Goal: Navigation & Orientation: Understand site structure

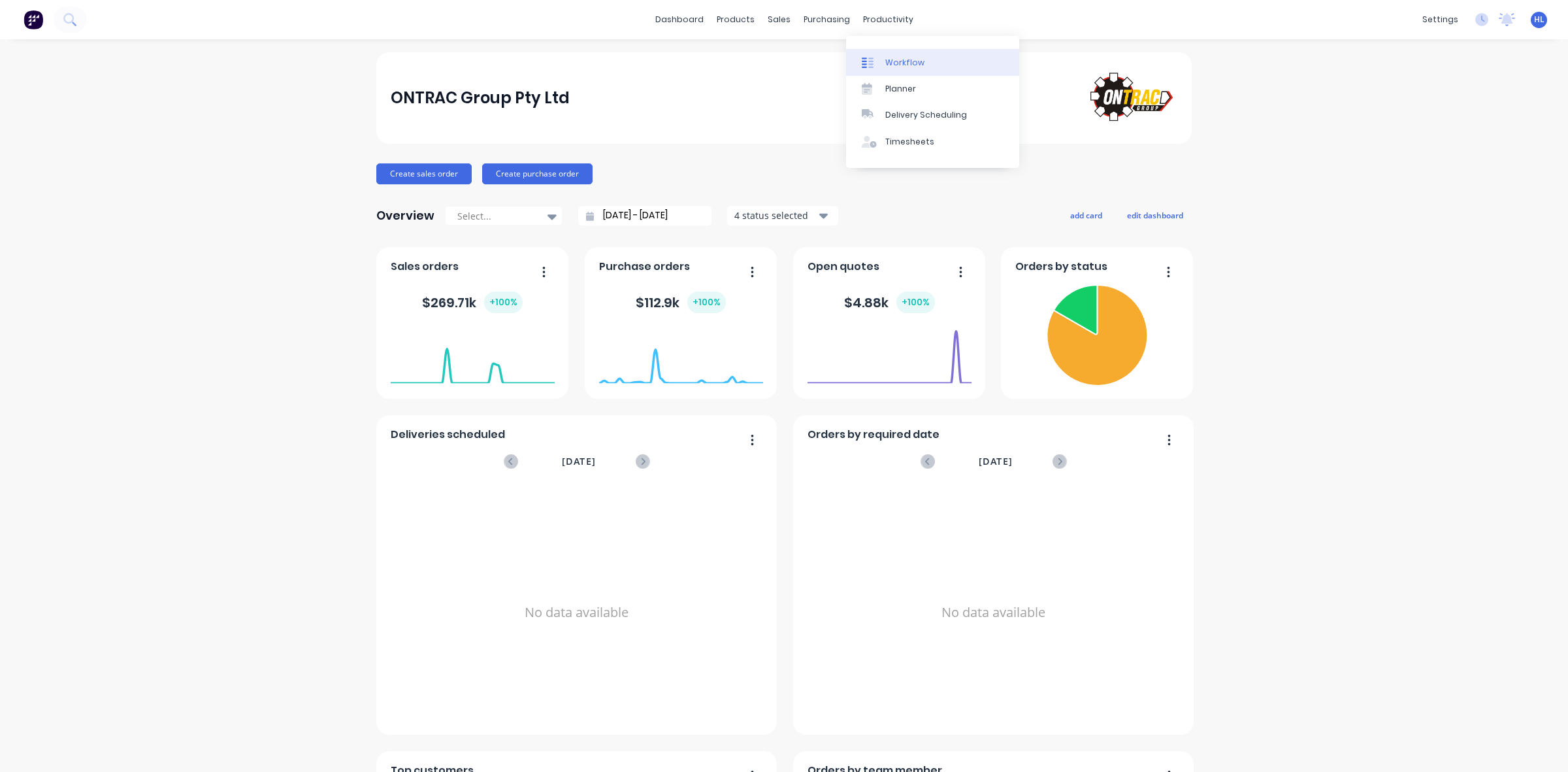
click at [899, 73] on link "Workflow" at bounding box center [932, 62] width 173 height 26
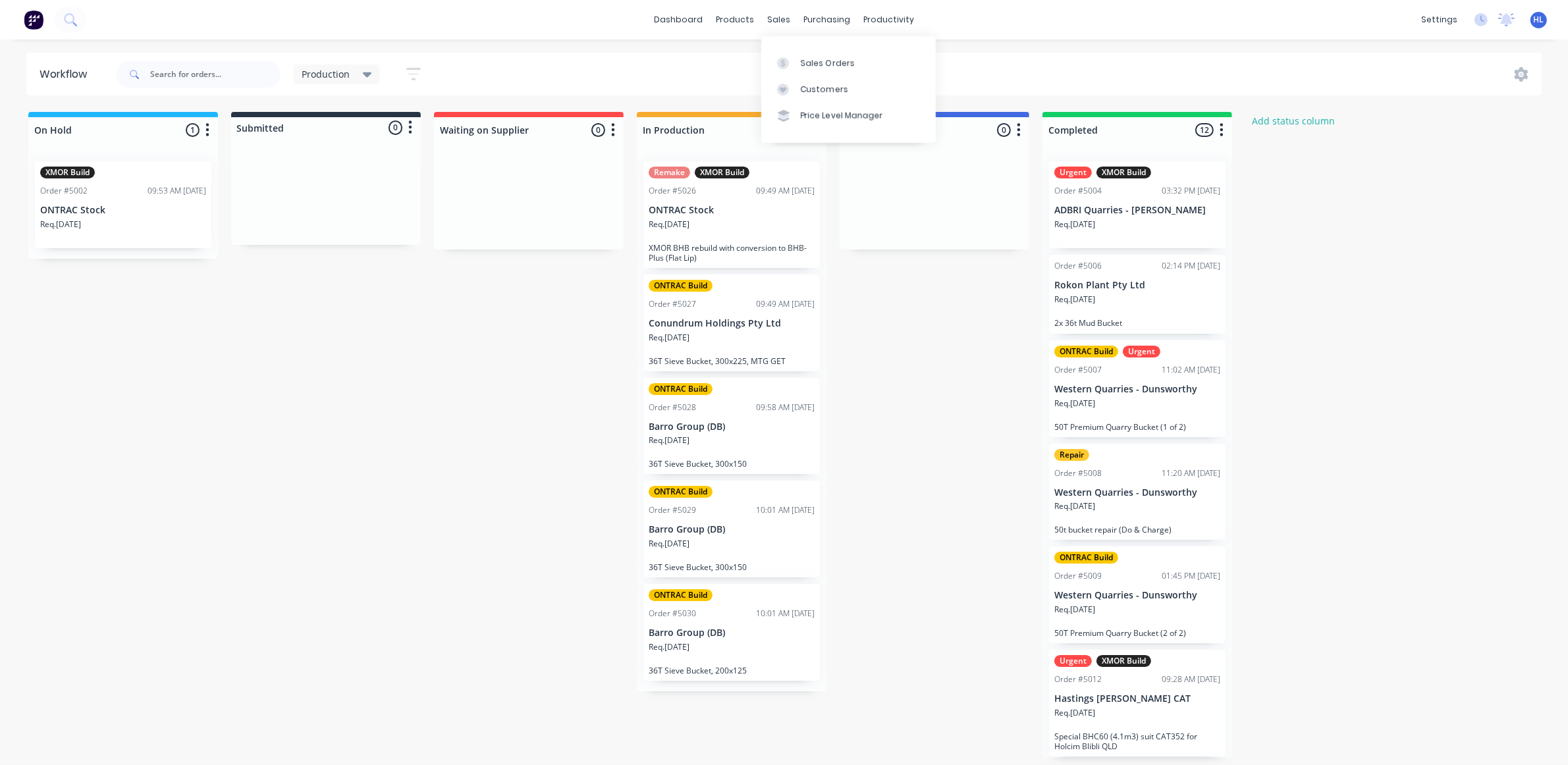
click at [784, 58] on icon at bounding box center [783, 63] width 12 height 12
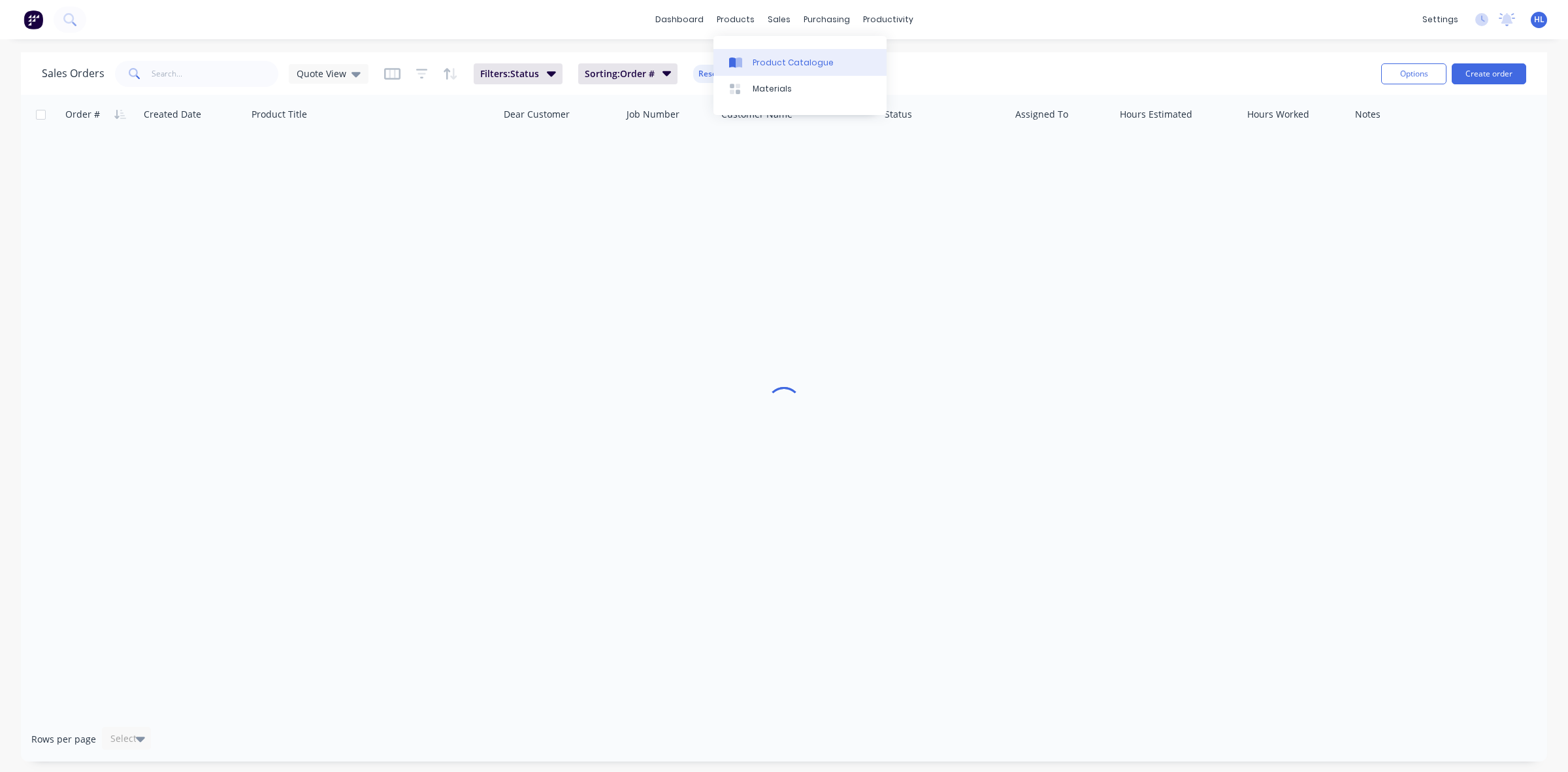
click at [762, 66] on div "Product Catalogue" at bounding box center [794, 63] width 81 height 12
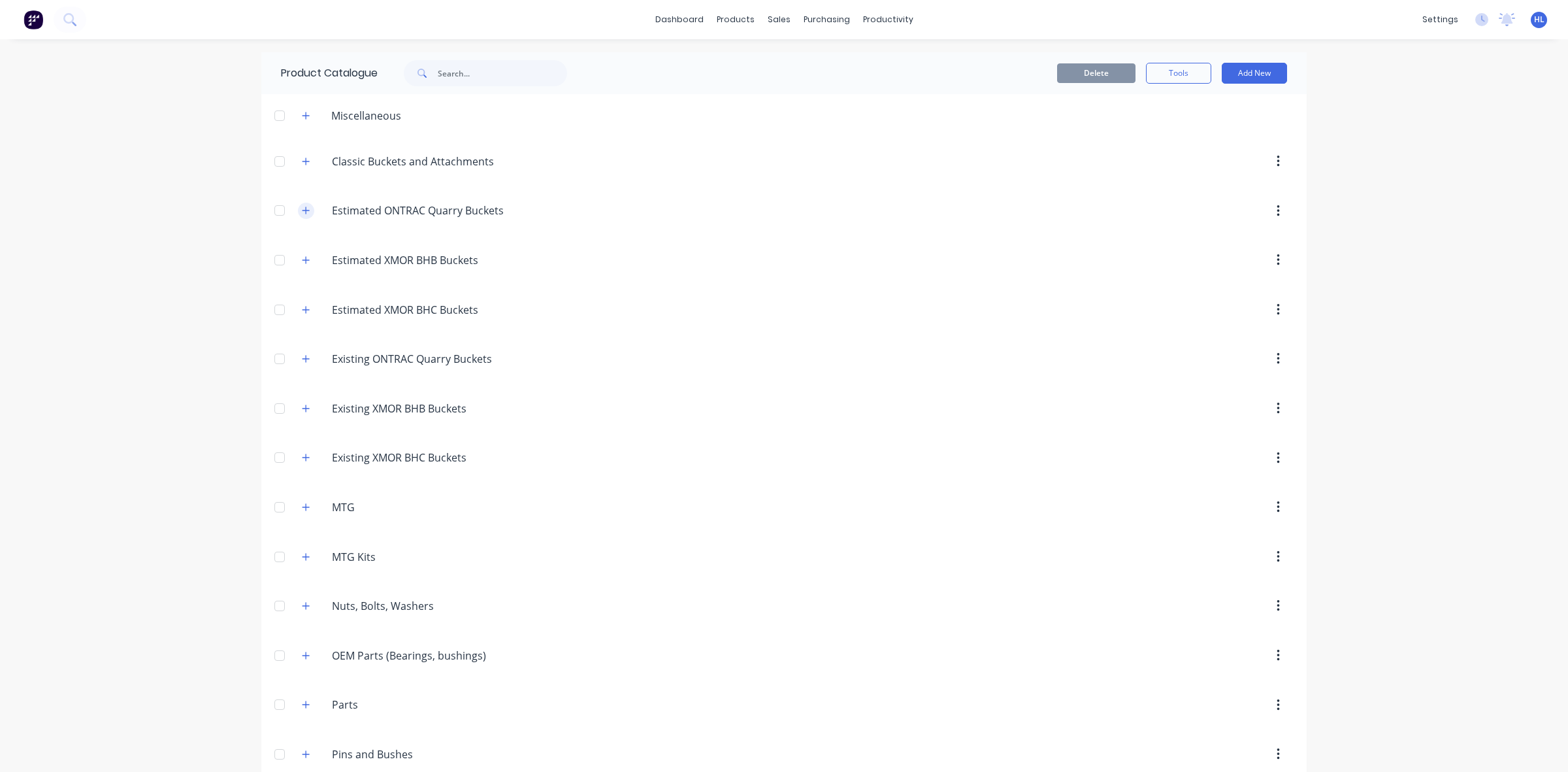
click at [302, 210] on icon "button" at bounding box center [306, 210] width 8 height 9
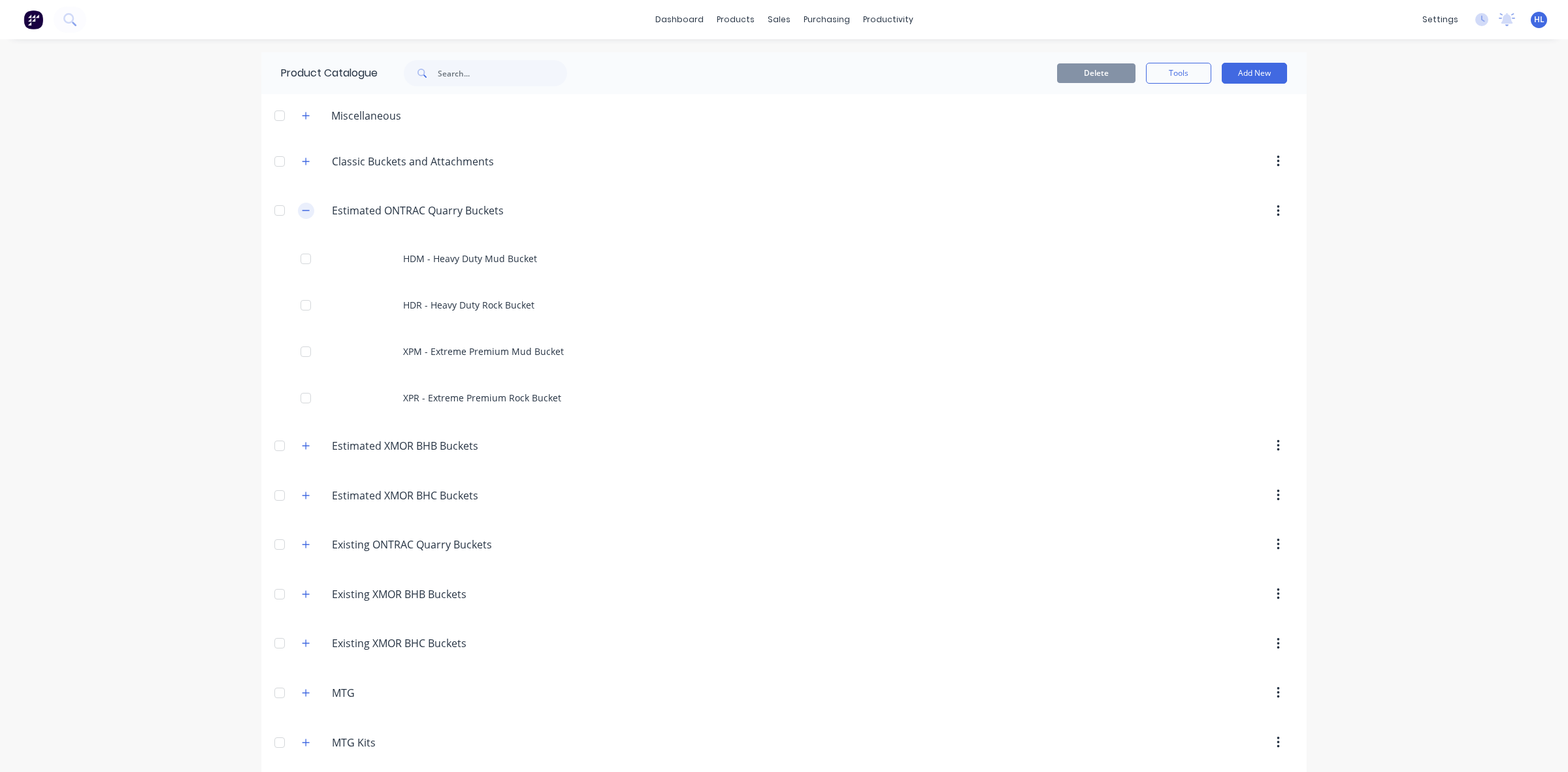
click at [303, 217] on button "button" at bounding box center [306, 210] width 16 height 16
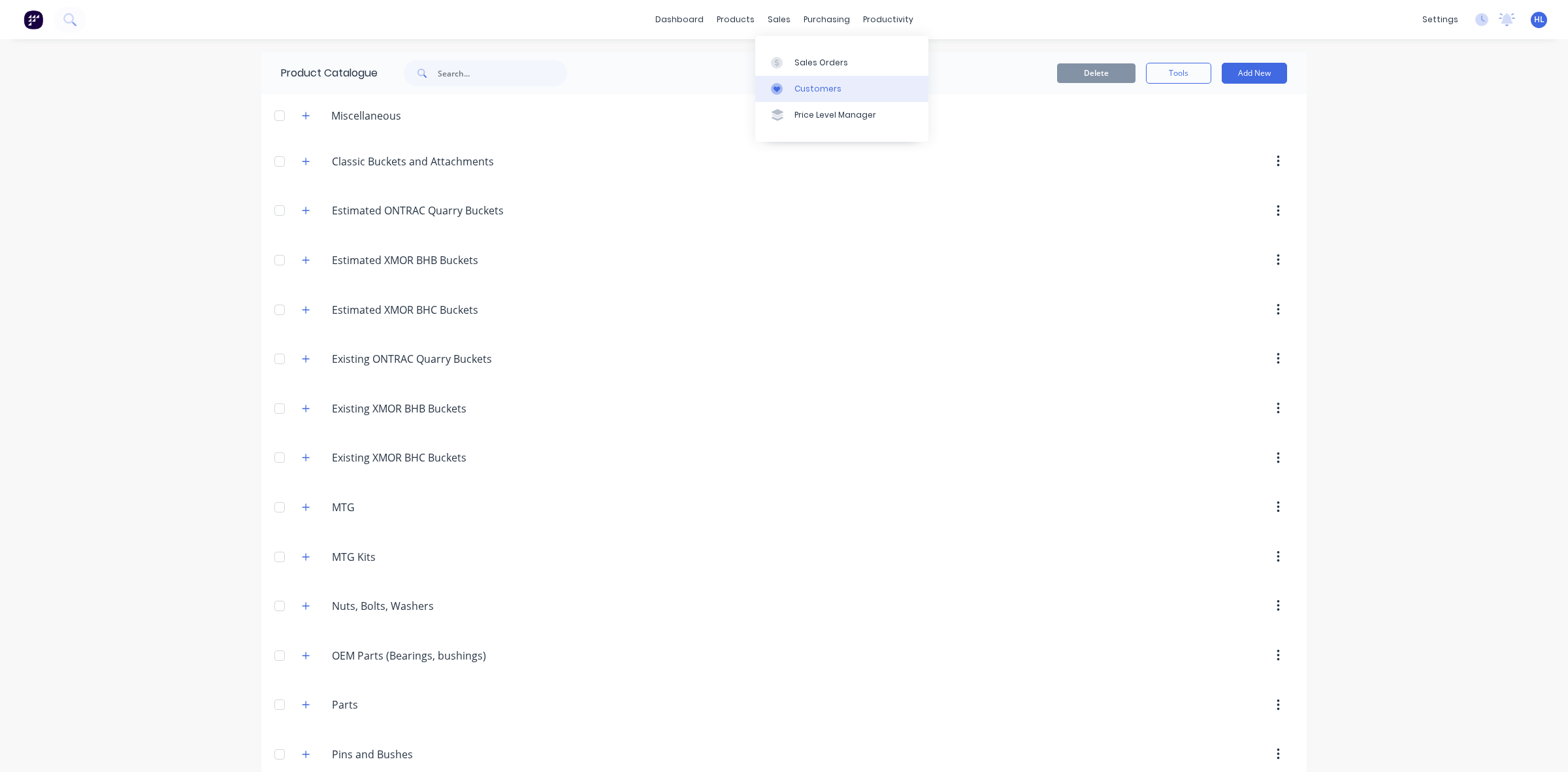
click at [799, 81] on link "Customers" at bounding box center [841, 88] width 173 height 26
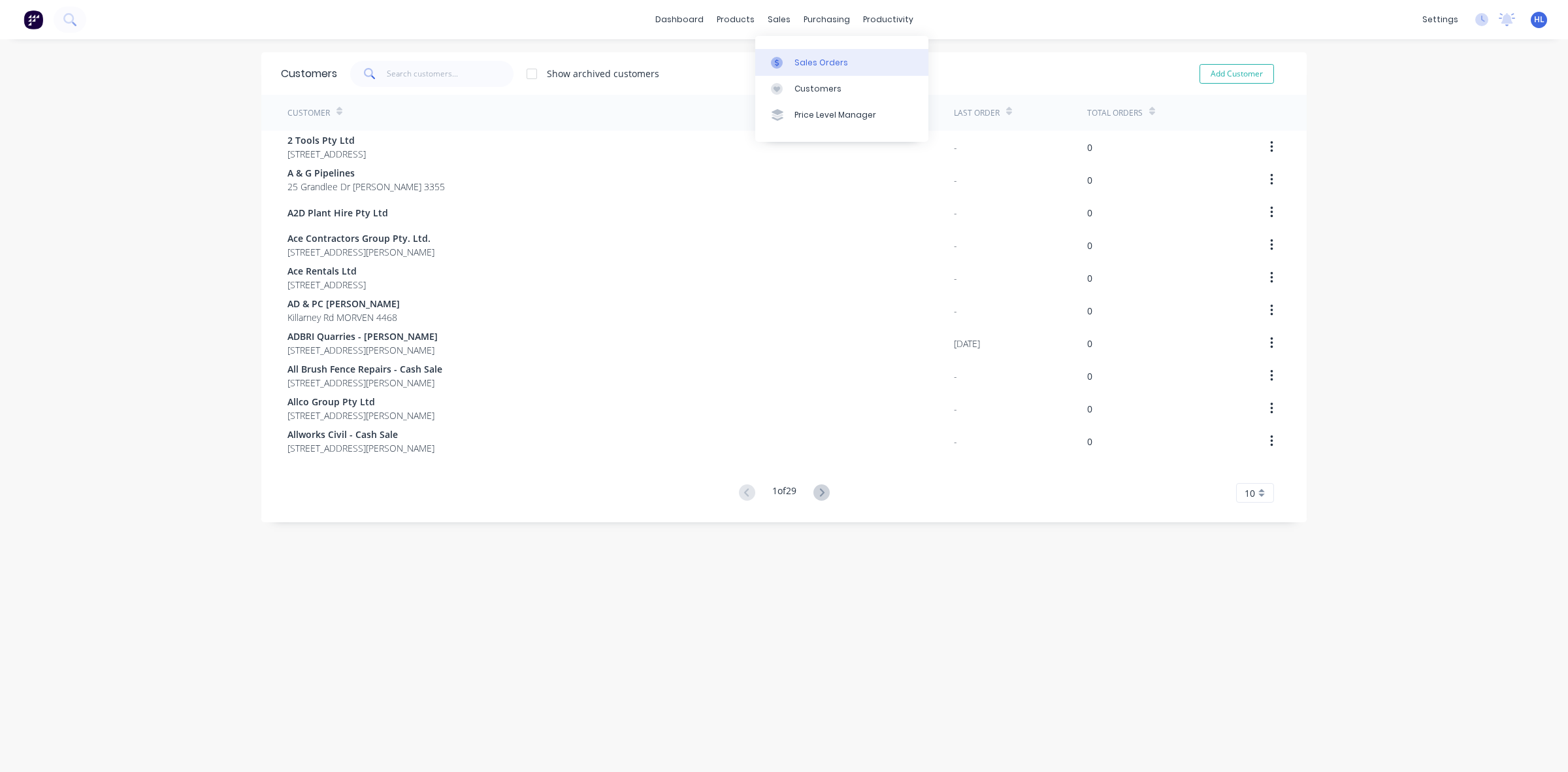
click at [798, 59] on div "Sales Orders" at bounding box center [821, 63] width 54 height 12
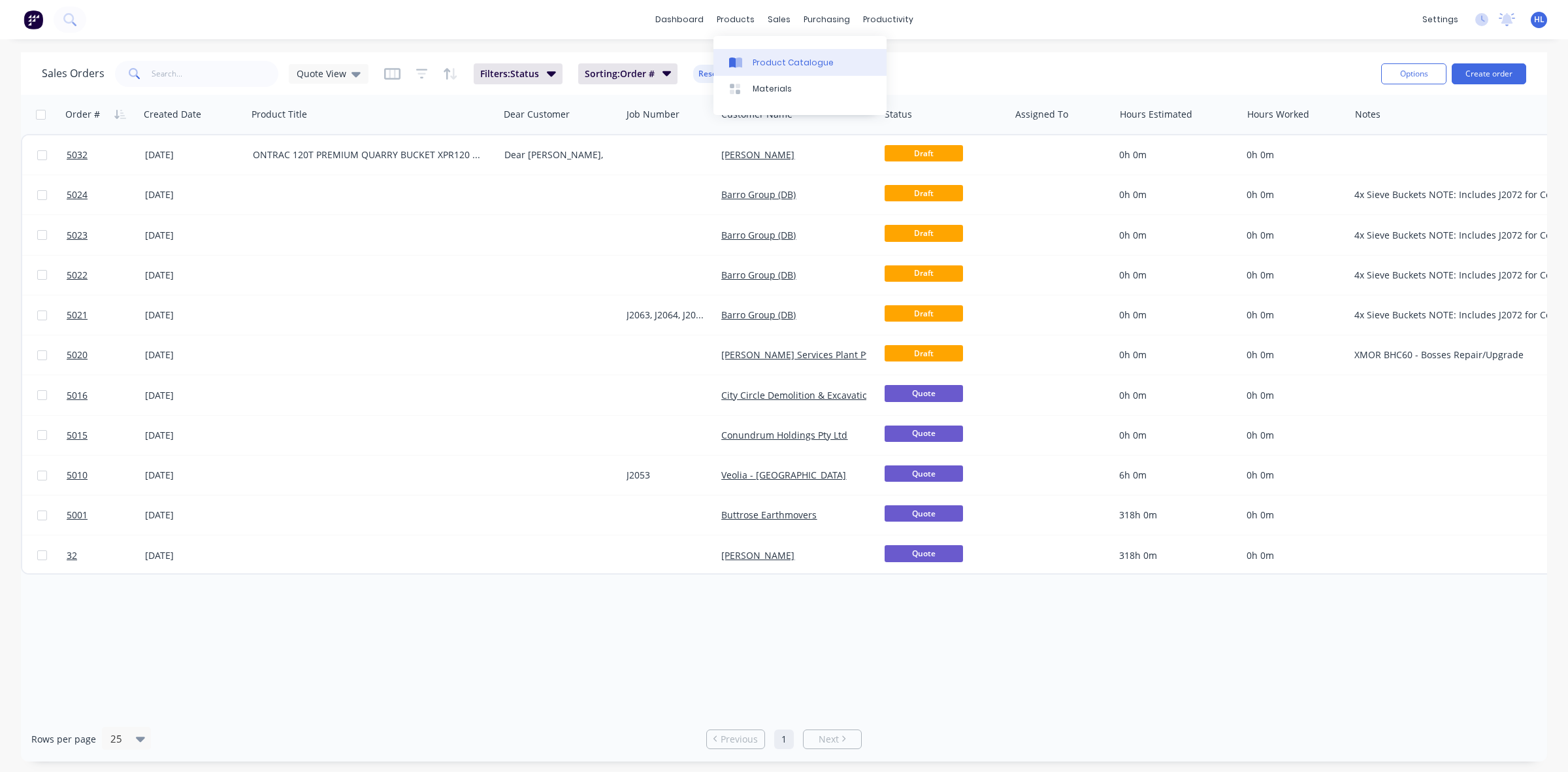
click at [780, 72] on link "Product Catalogue" at bounding box center [799, 62] width 173 height 26
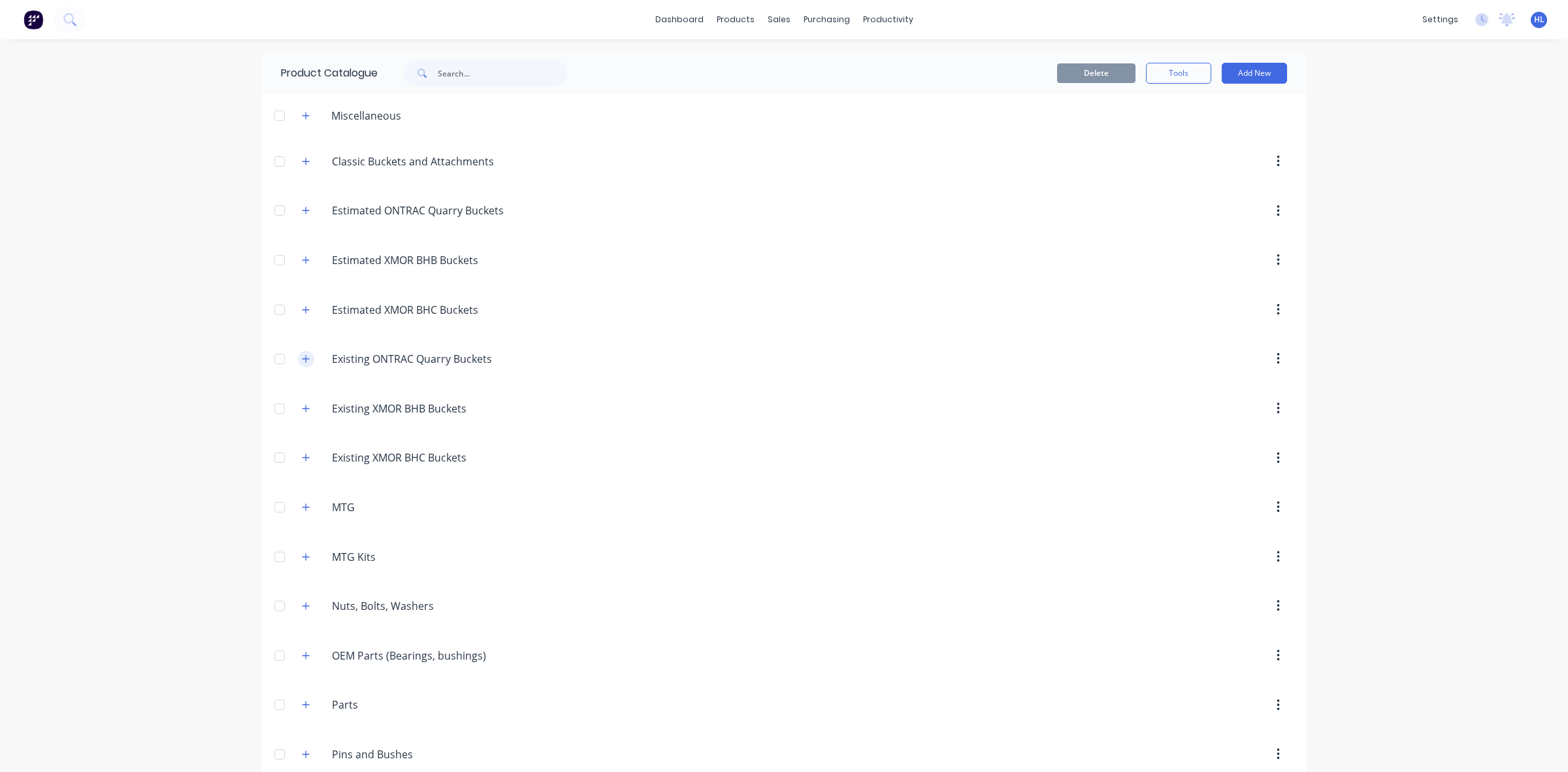
click at [302, 361] on icon "button" at bounding box center [306, 359] width 8 height 9
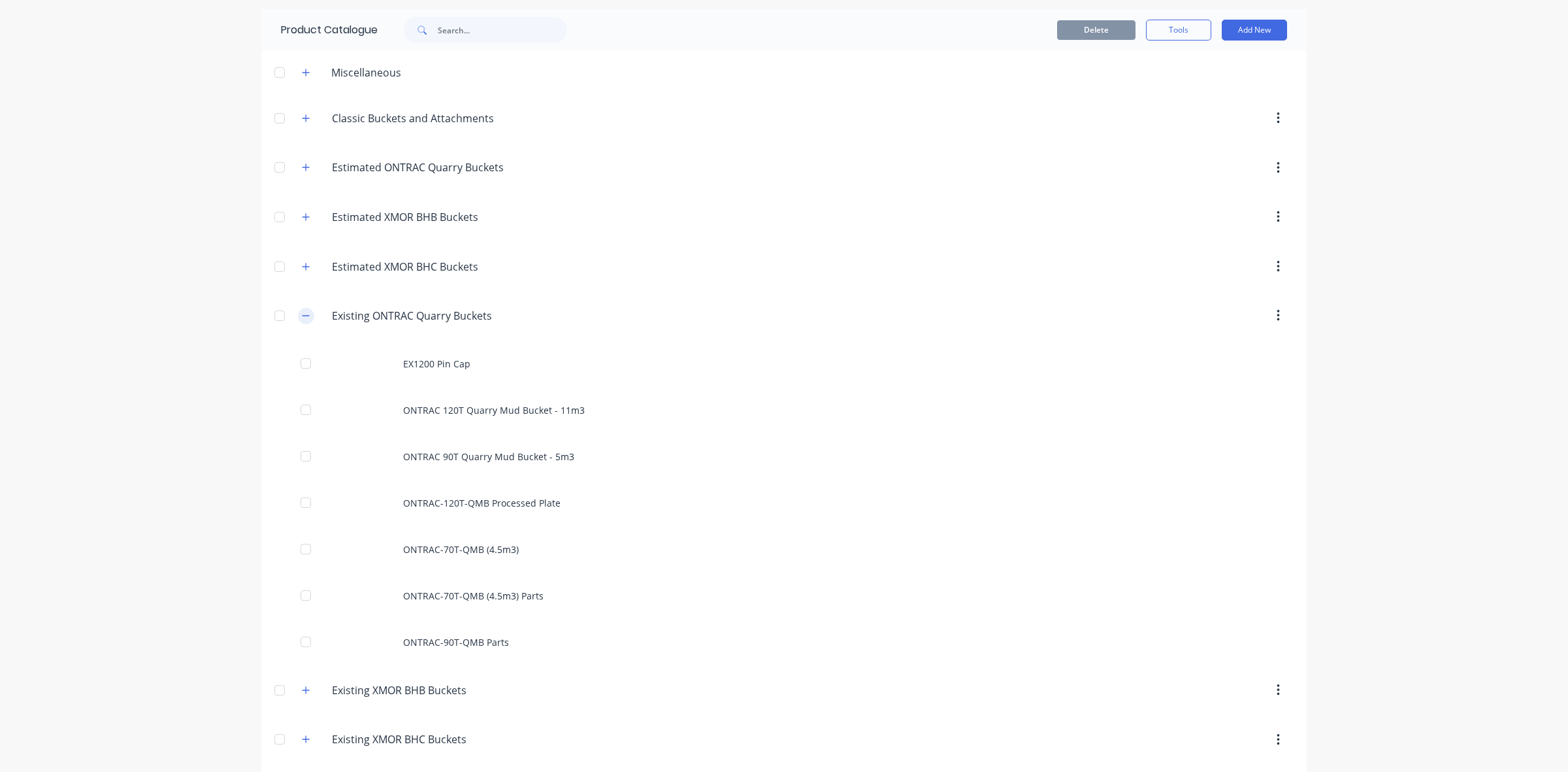
scroll to position [81, 0]
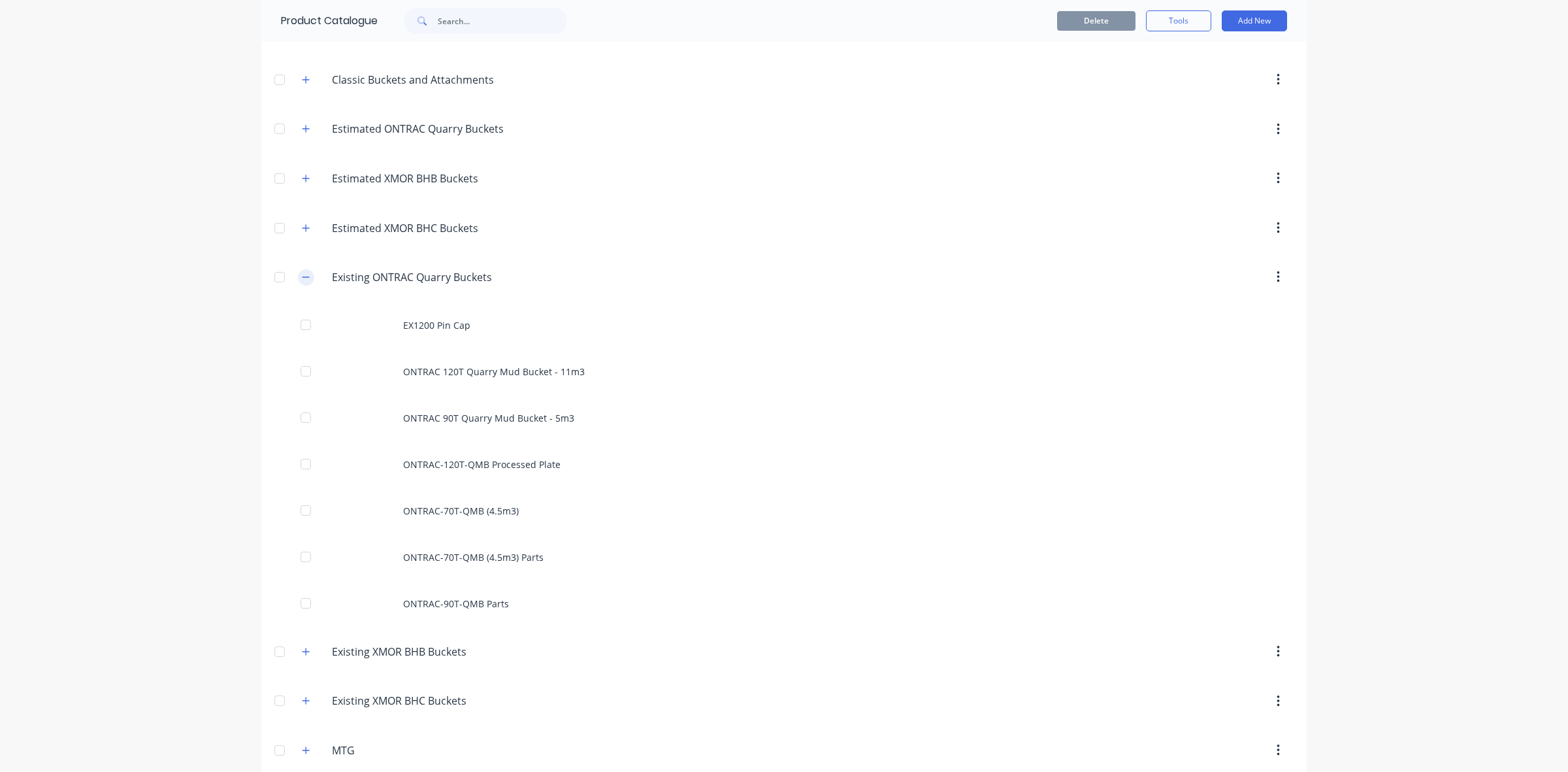
click at [302, 278] on icon "button" at bounding box center [306, 277] width 8 height 9
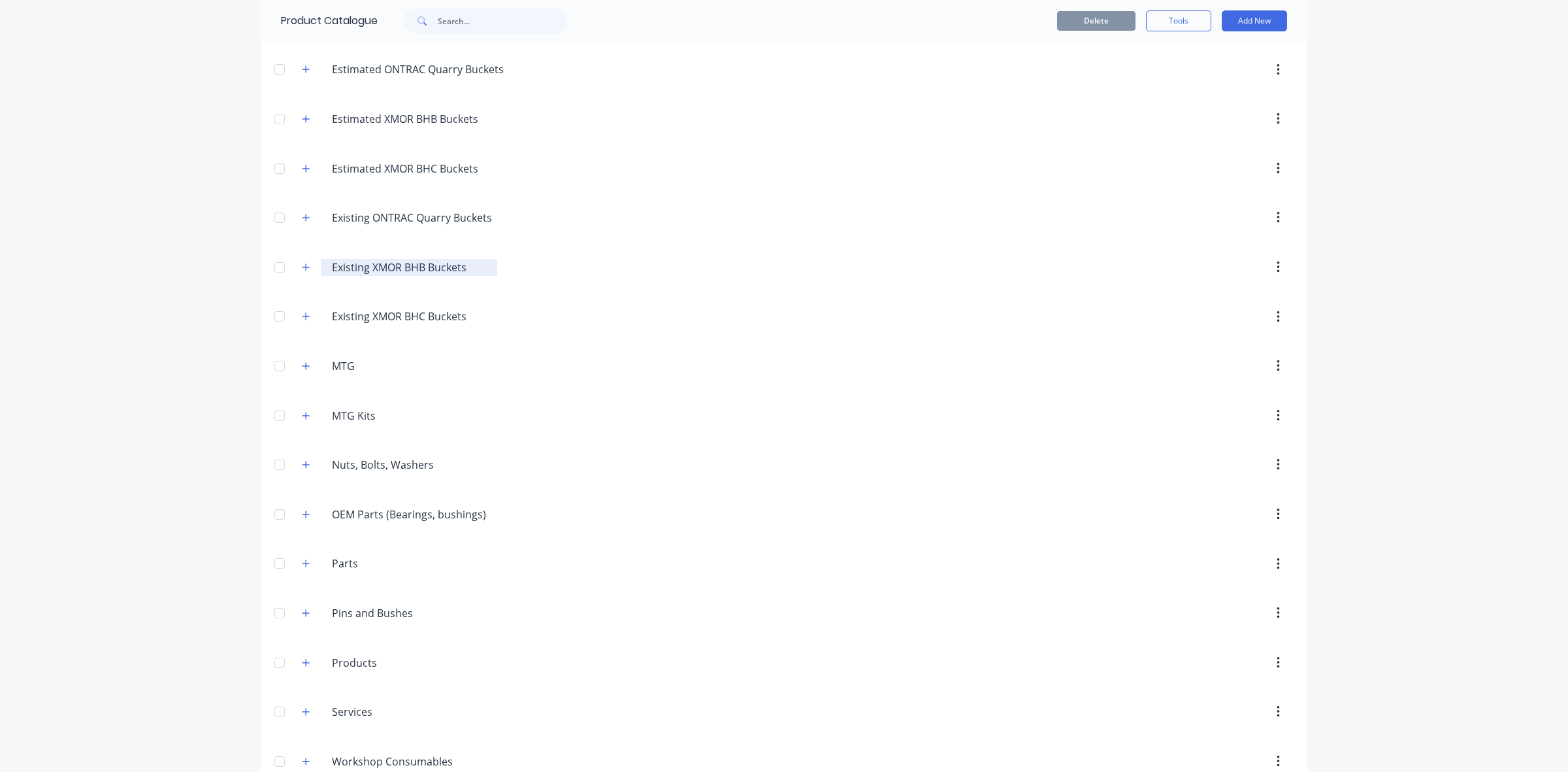
scroll to position [0, 0]
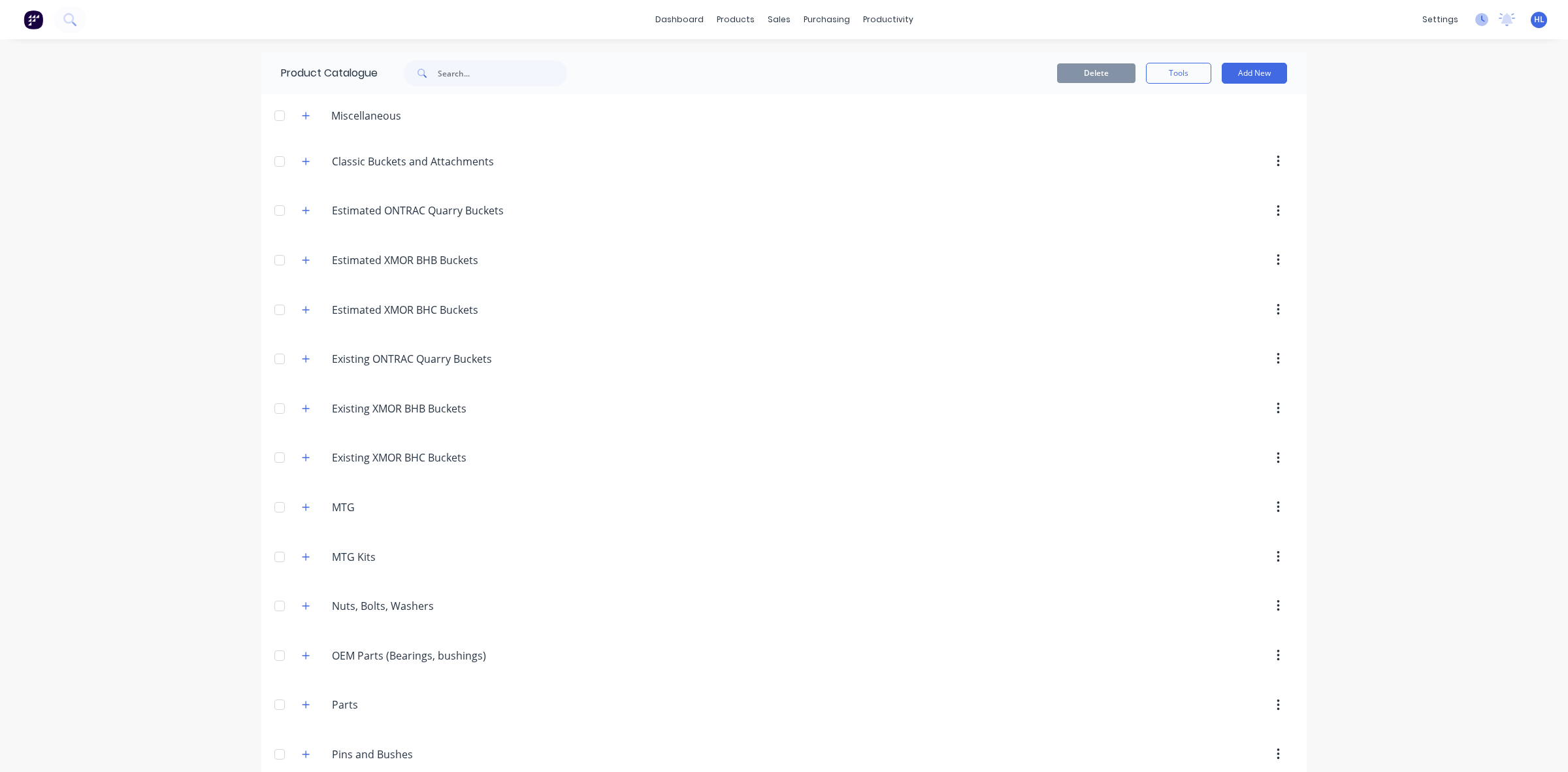
click at [1476, 18] on icon at bounding box center [1482, 20] width 13 height 13
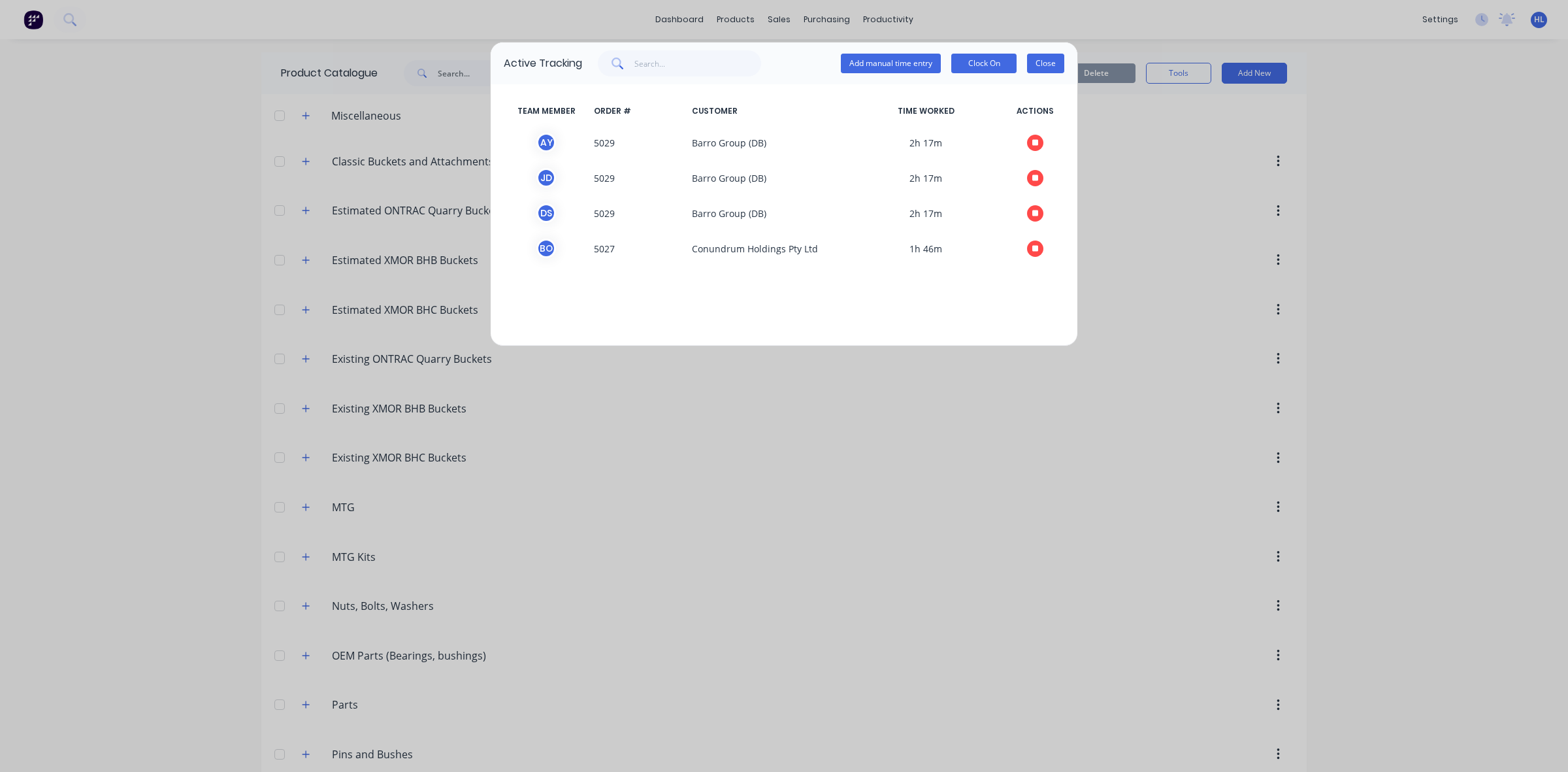
click at [1059, 62] on button "Close" at bounding box center [1046, 63] width 38 height 20
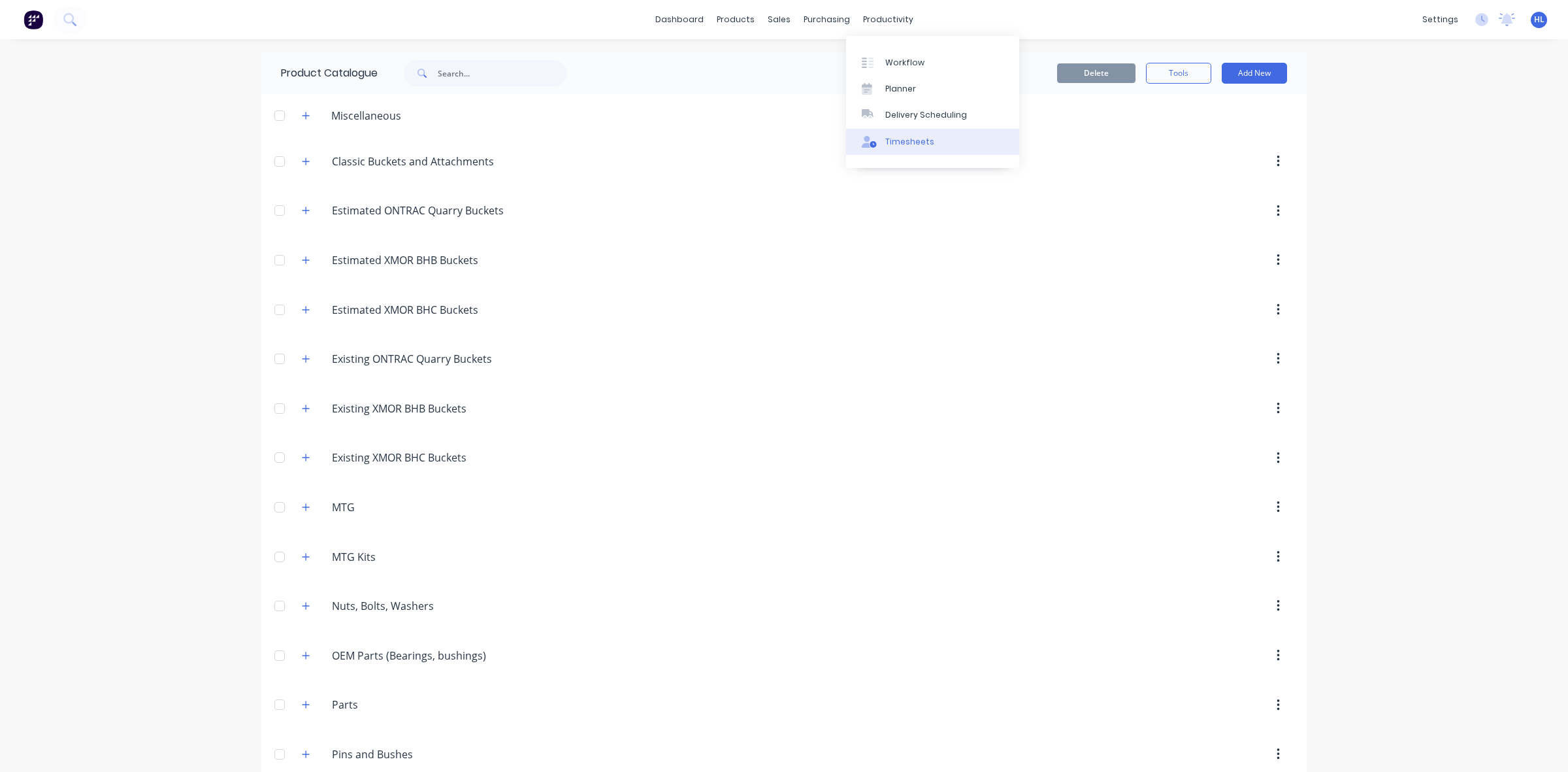
click at [957, 145] on link "Timesheets" at bounding box center [932, 142] width 173 height 26
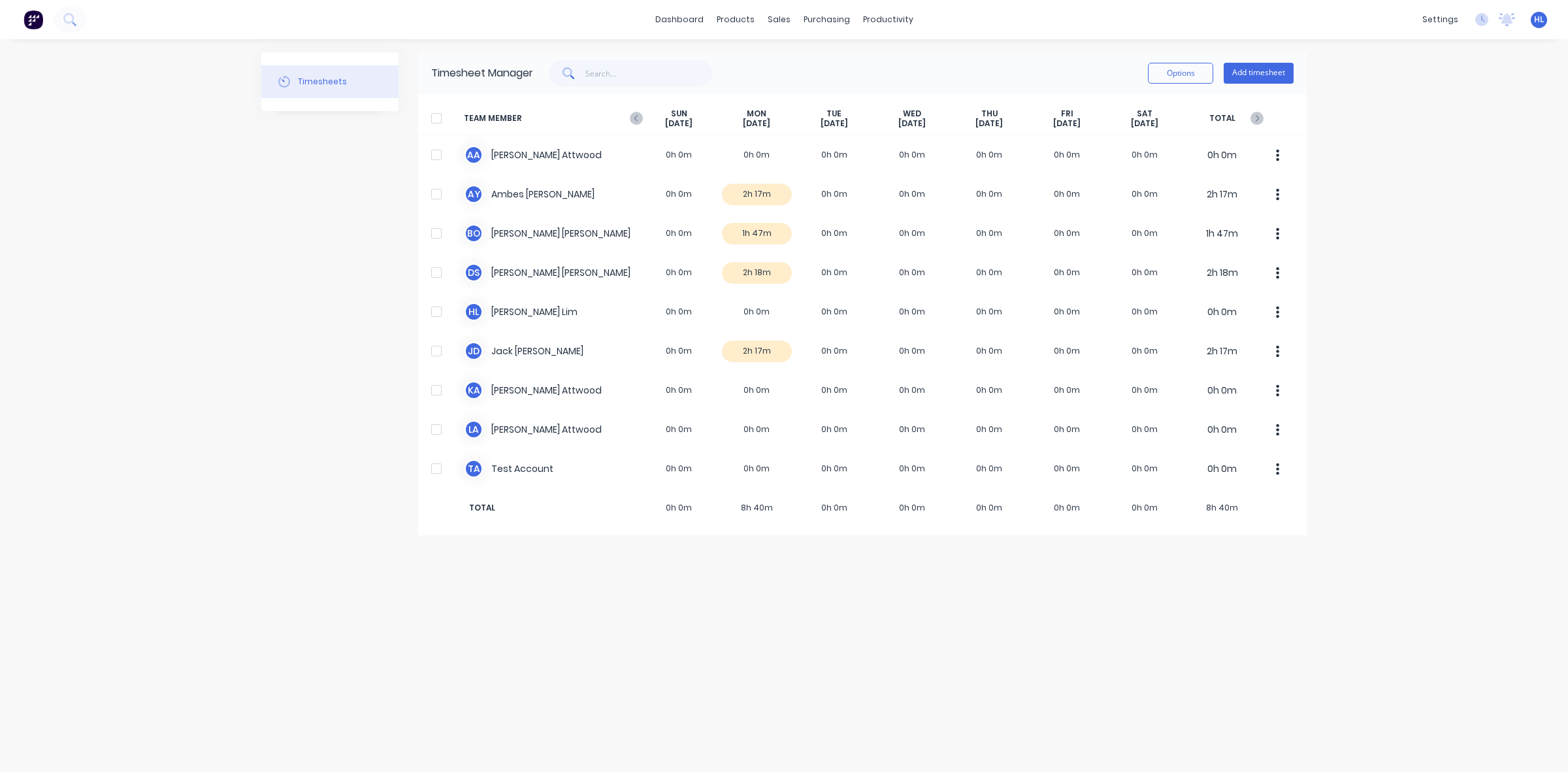
click at [633, 125] on span "TEAM MEMBER" at bounding box center [552, 119] width 177 height 20
click at [638, 117] on icon "button" at bounding box center [636, 118] width 13 height 13
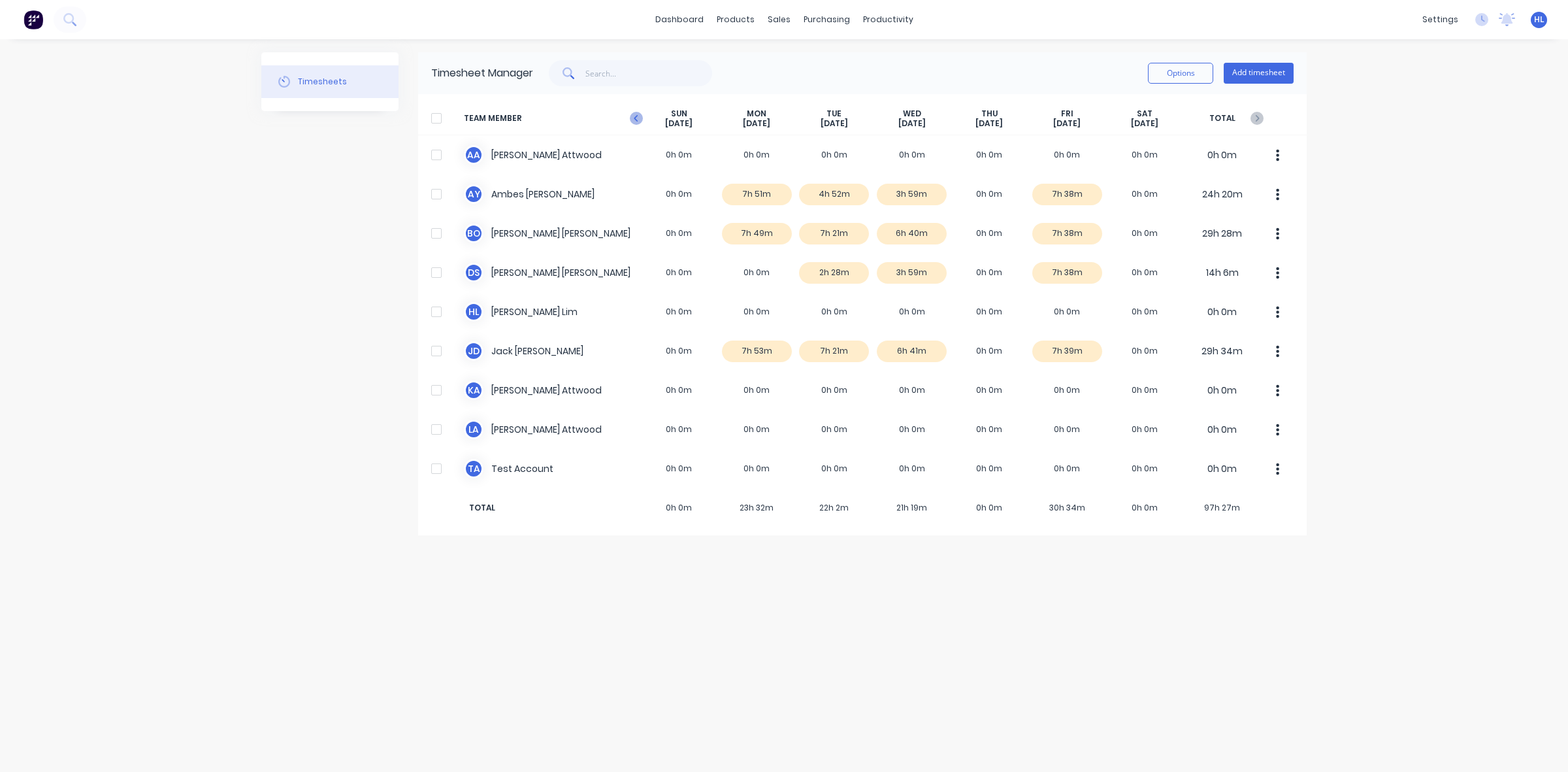
click at [639, 124] on icon "button" at bounding box center [636, 118] width 13 height 13
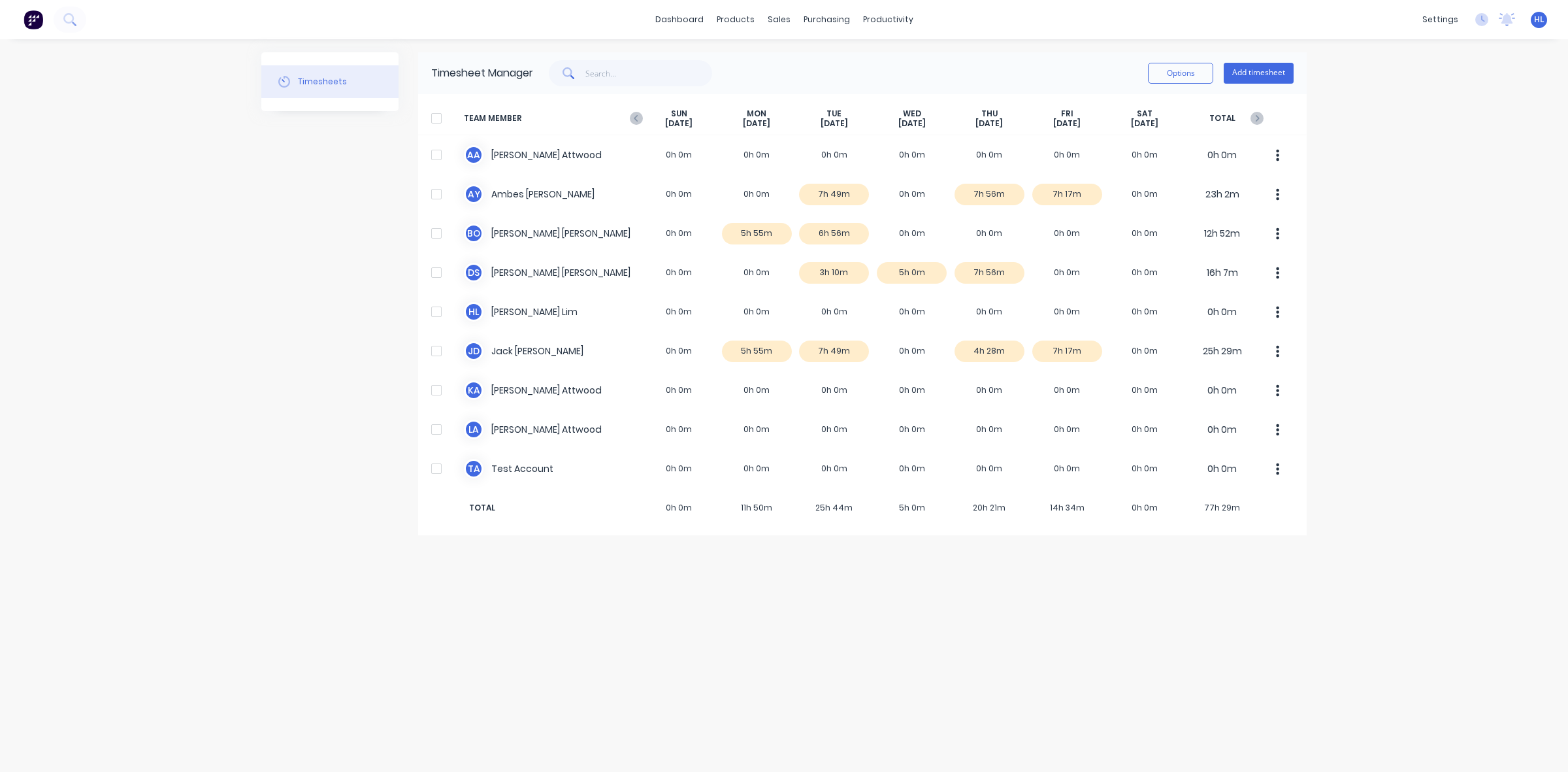
click at [639, 124] on icon "button" at bounding box center [636, 118] width 13 height 13
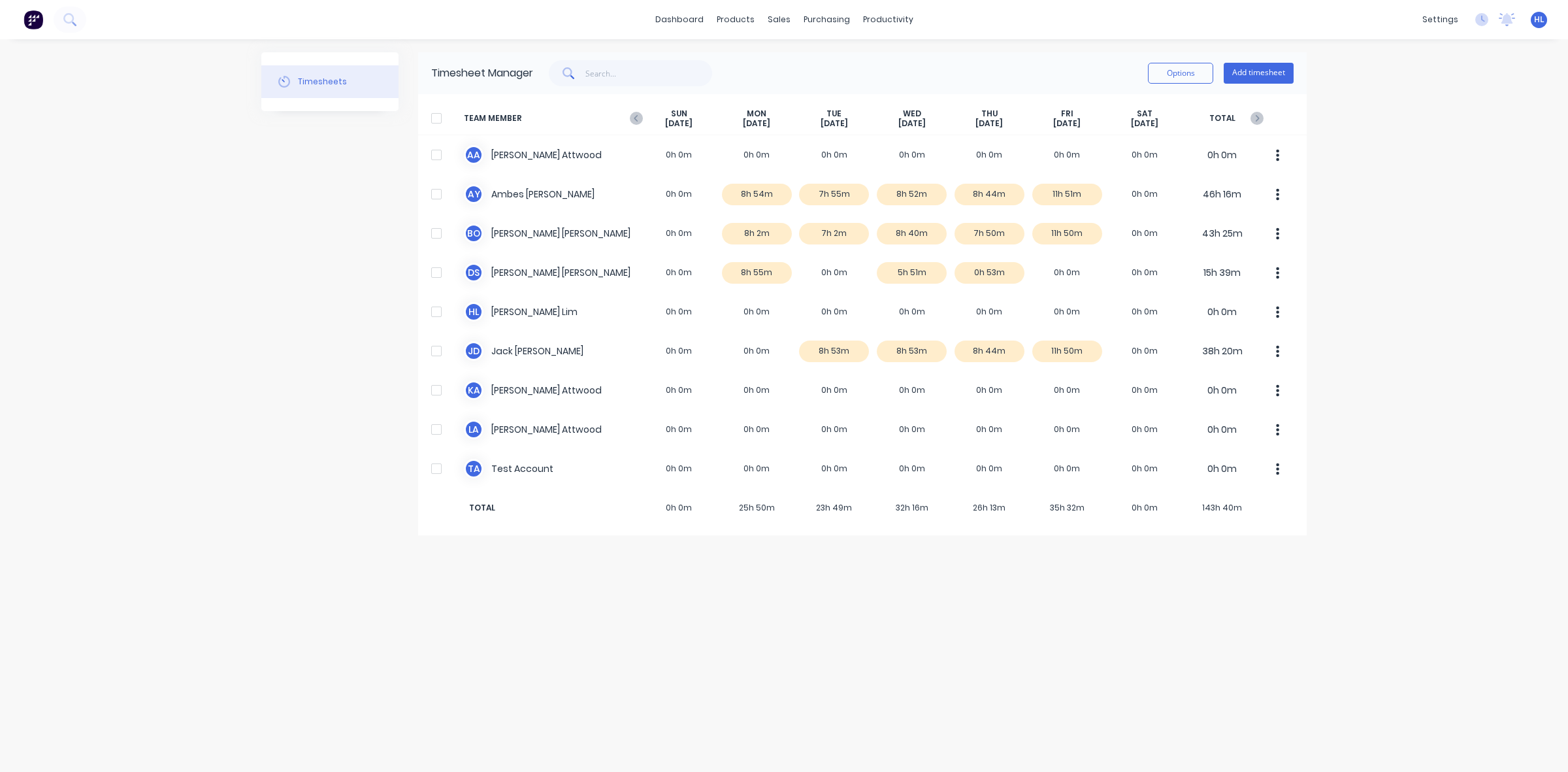
click at [639, 124] on icon "button" at bounding box center [636, 118] width 13 height 13
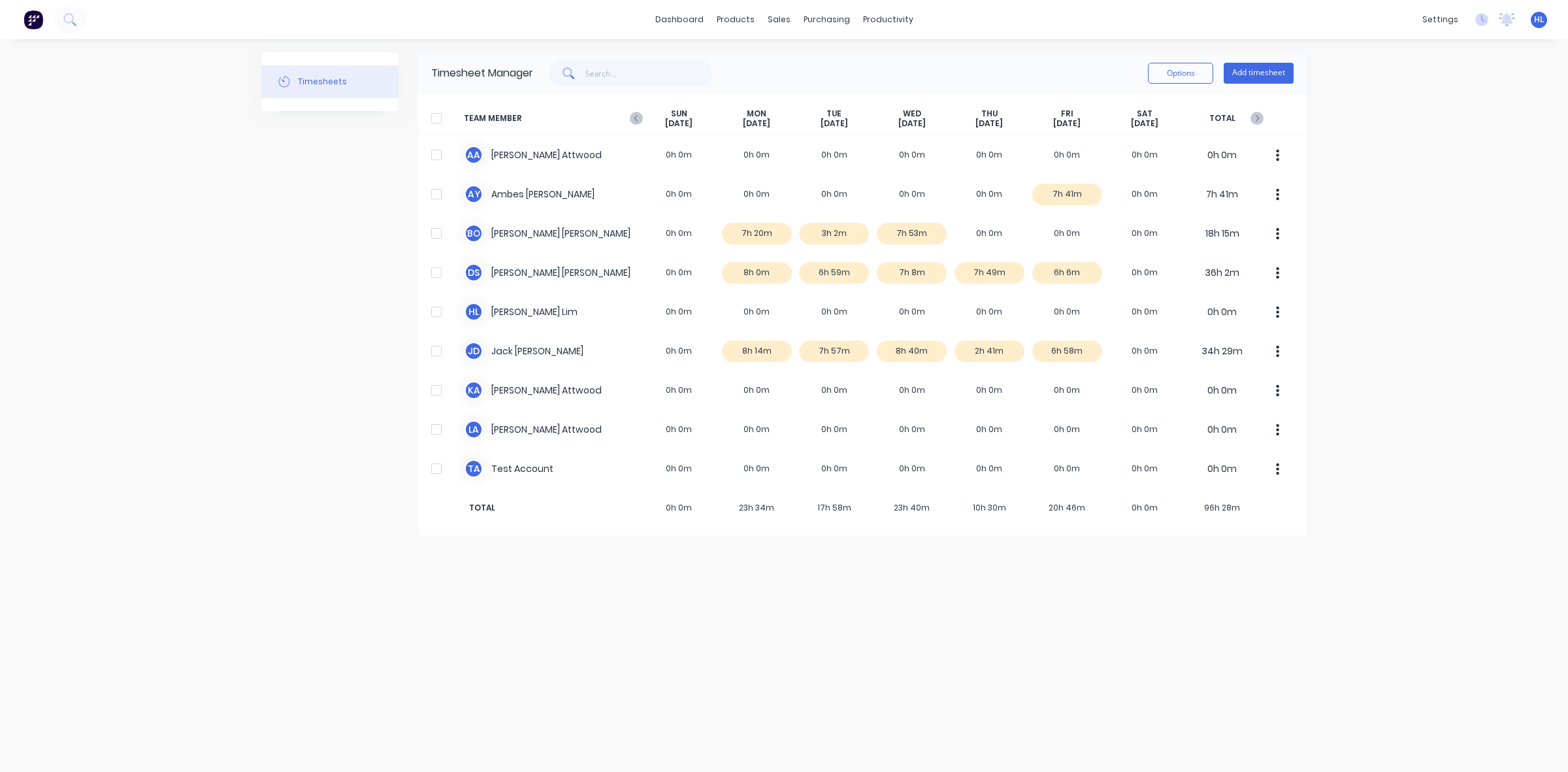
click at [639, 124] on icon "button" at bounding box center [636, 118] width 13 height 13
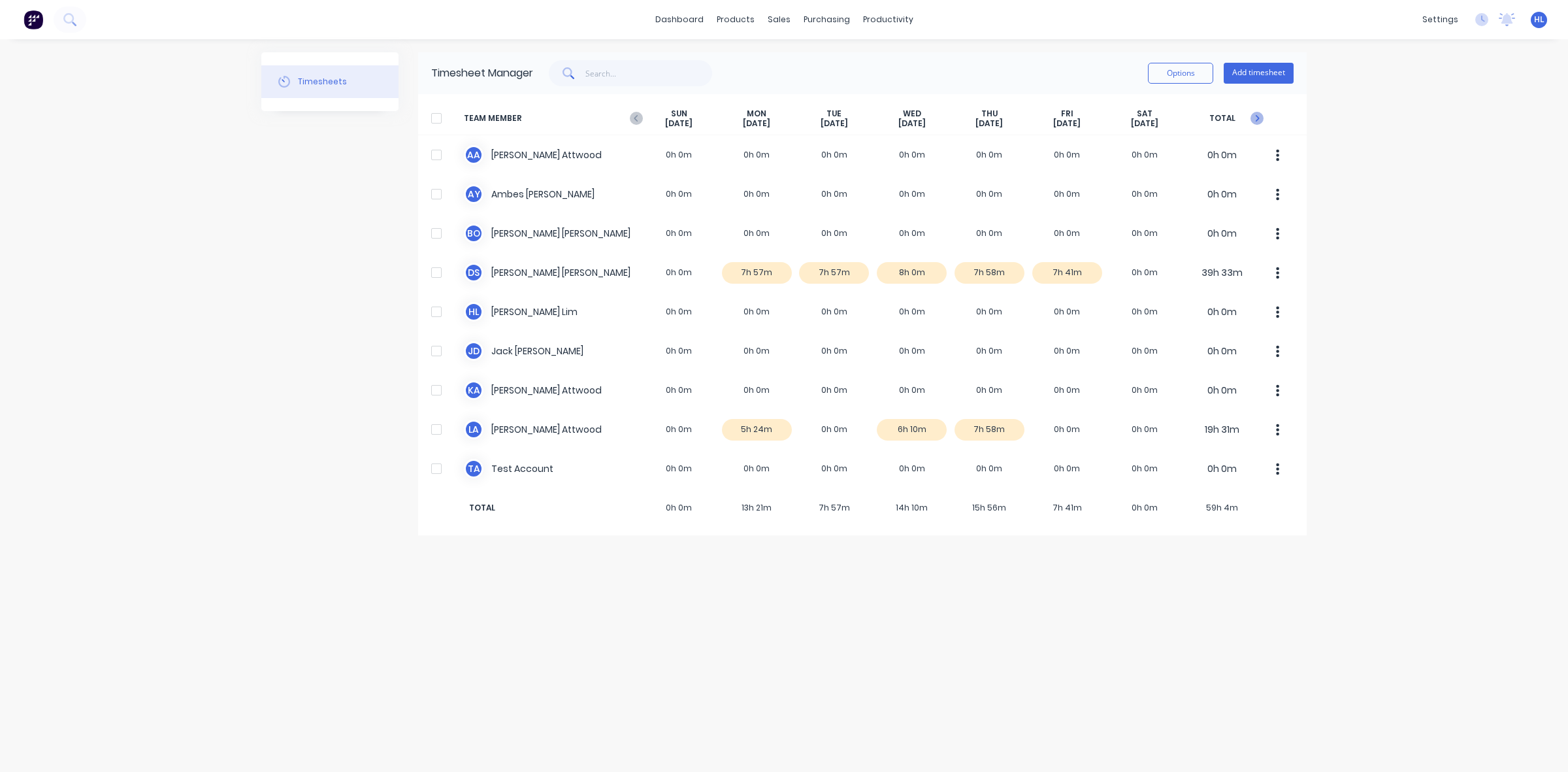
click at [1256, 123] on icon "button" at bounding box center [1257, 118] width 13 height 13
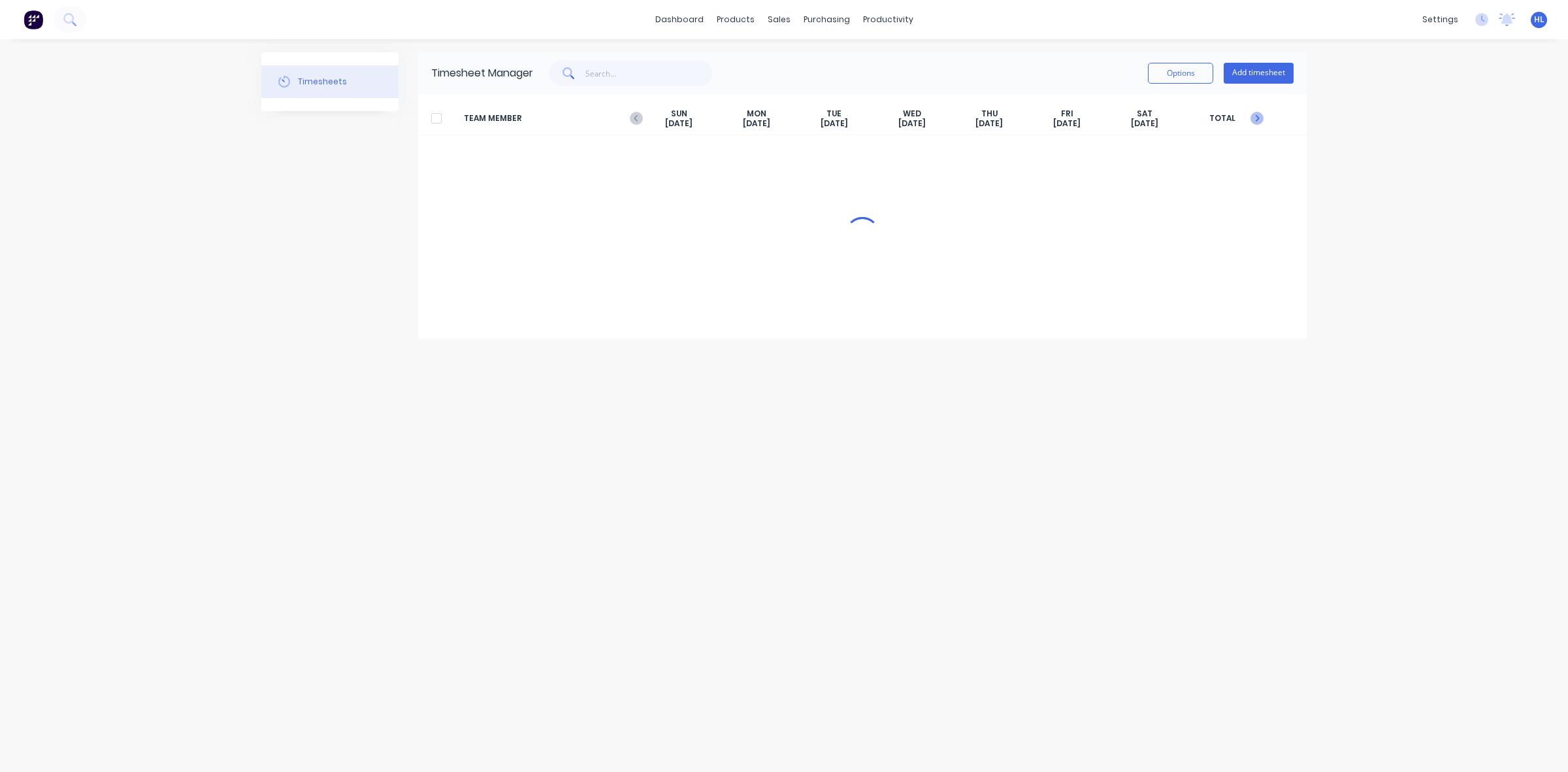
click at [1259, 117] on icon "button" at bounding box center [1257, 118] width 13 height 13
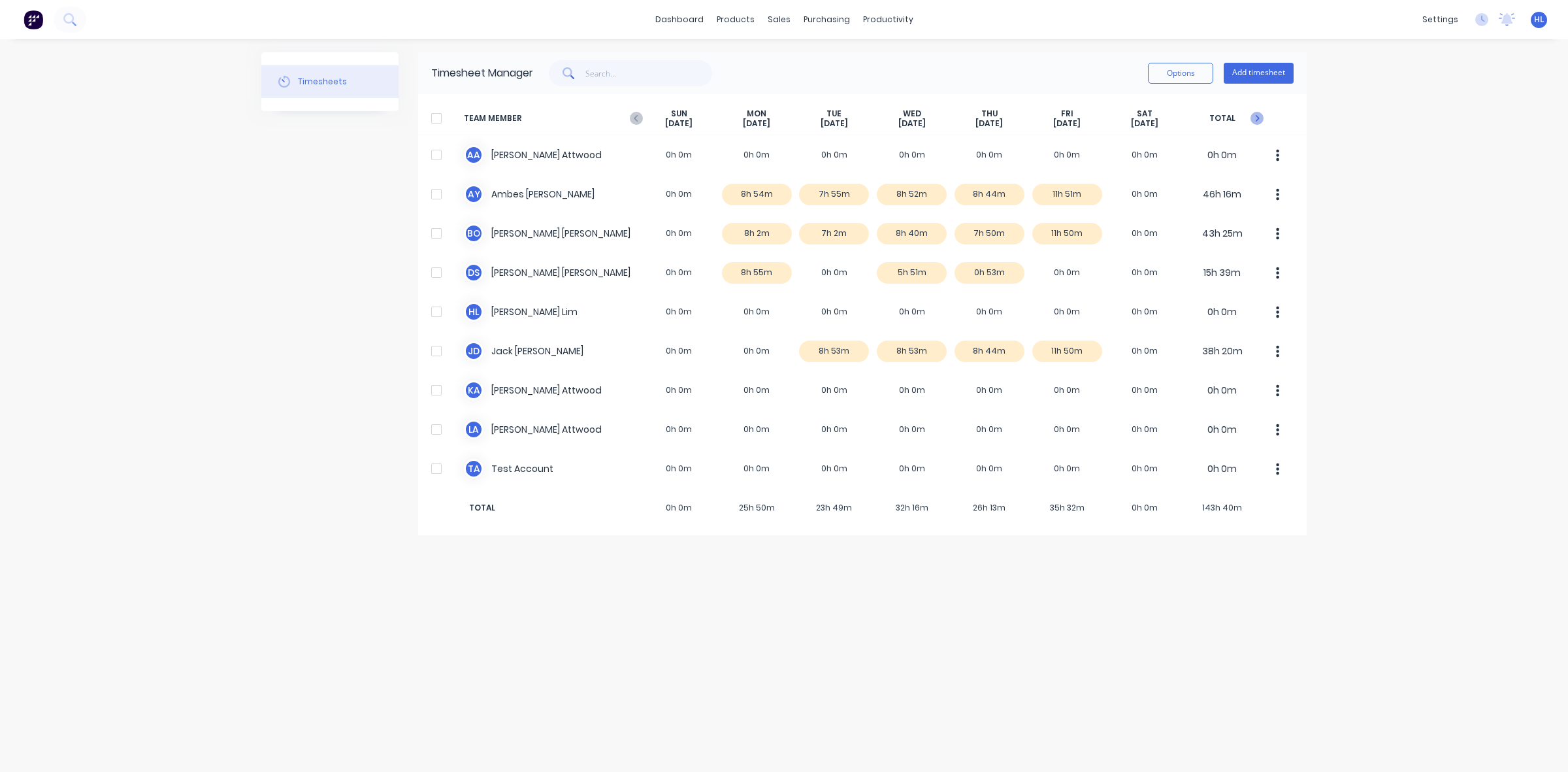
click at [1259, 117] on icon "button" at bounding box center [1257, 118] width 13 height 13
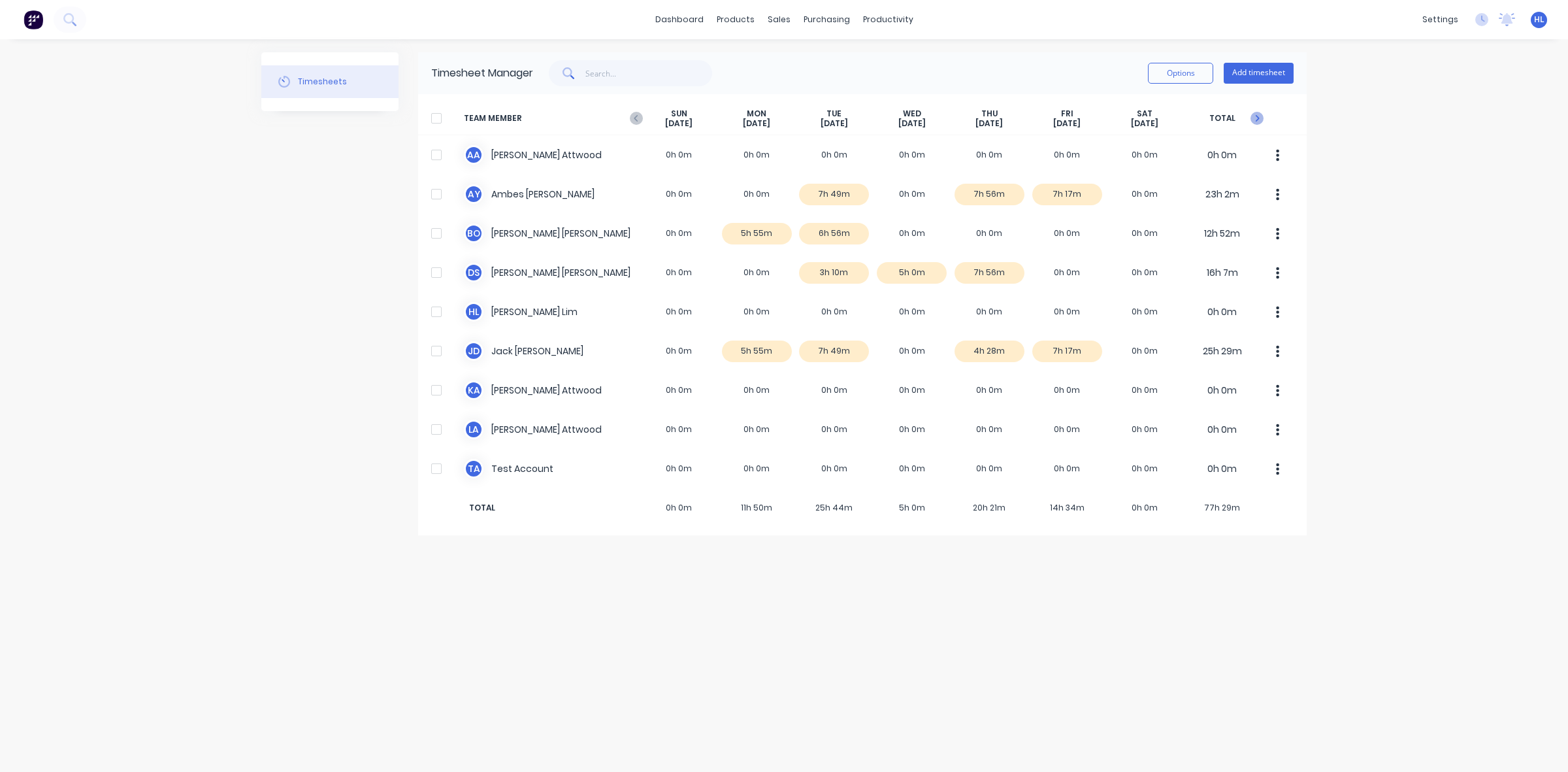
click at [1259, 117] on icon "button" at bounding box center [1257, 118] width 13 height 13
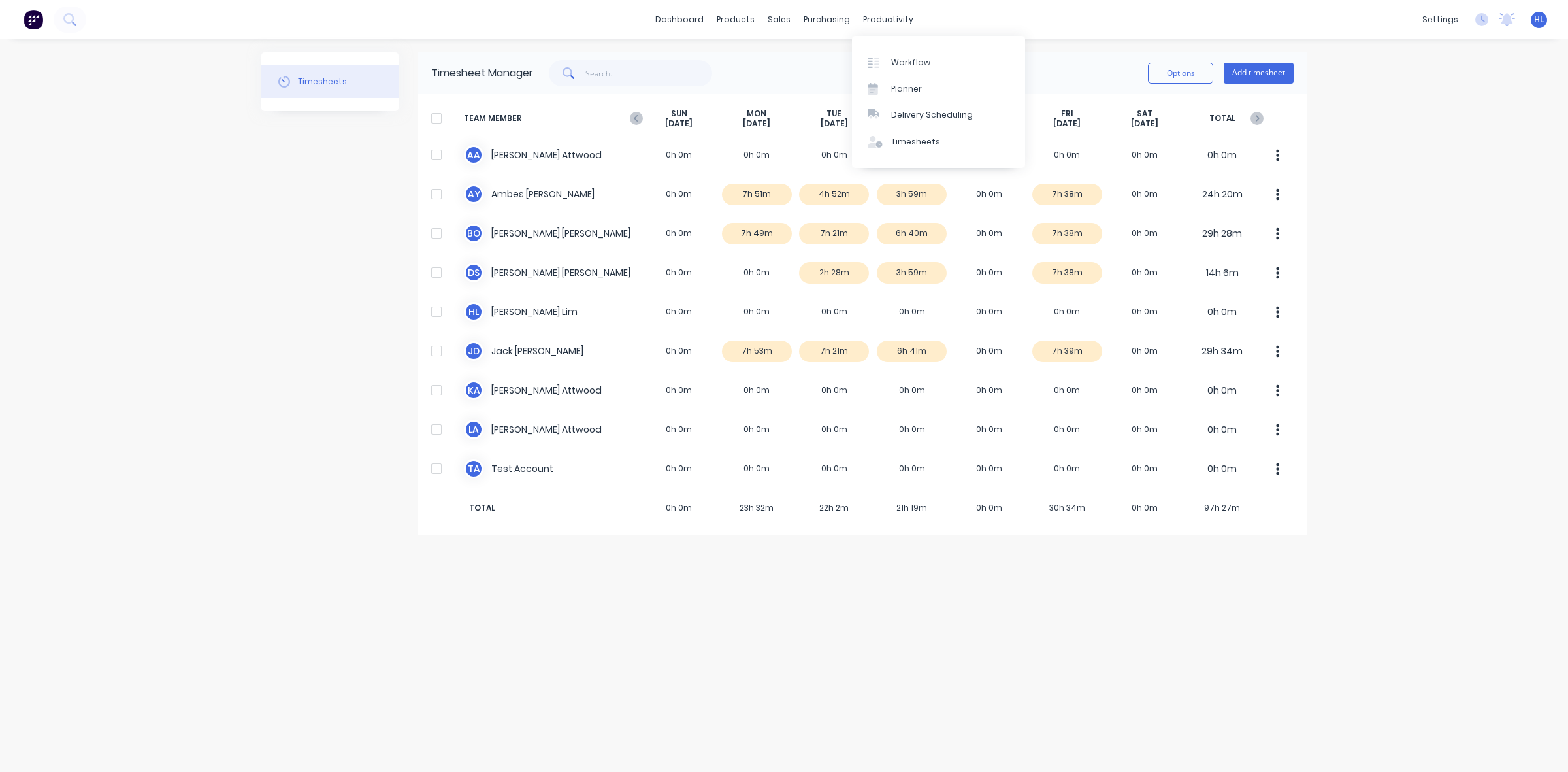
click at [897, 47] on div "Workflow Planner Delivery Scheduling Timesheets" at bounding box center [938, 102] width 173 height 132
click at [897, 53] on link "Workflow" at bounding box center [938, 62] width 173 height 26
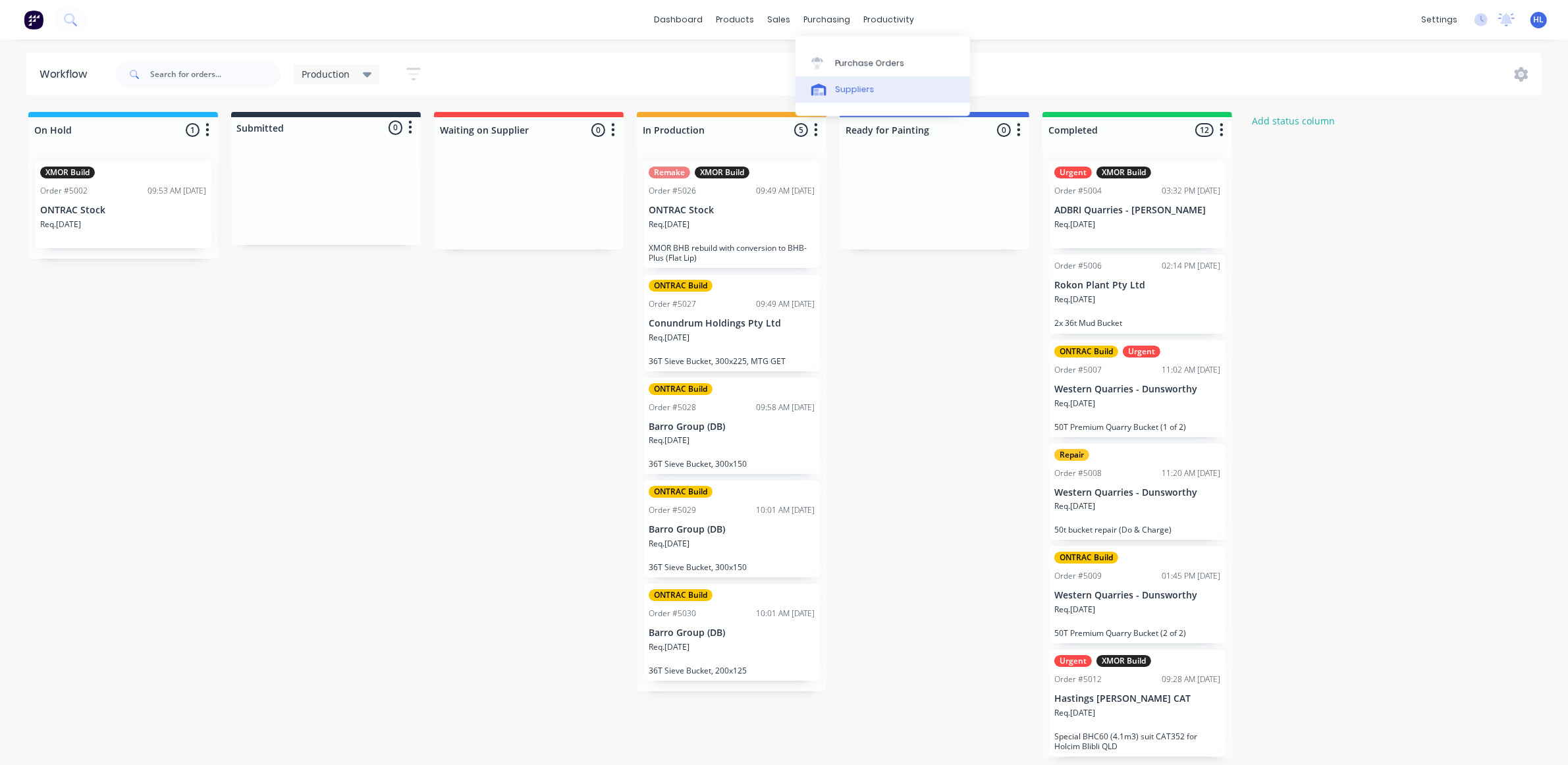
click at [811, 80] on link "Suppliers" at bounding box center [882, 89] width 174 height 26
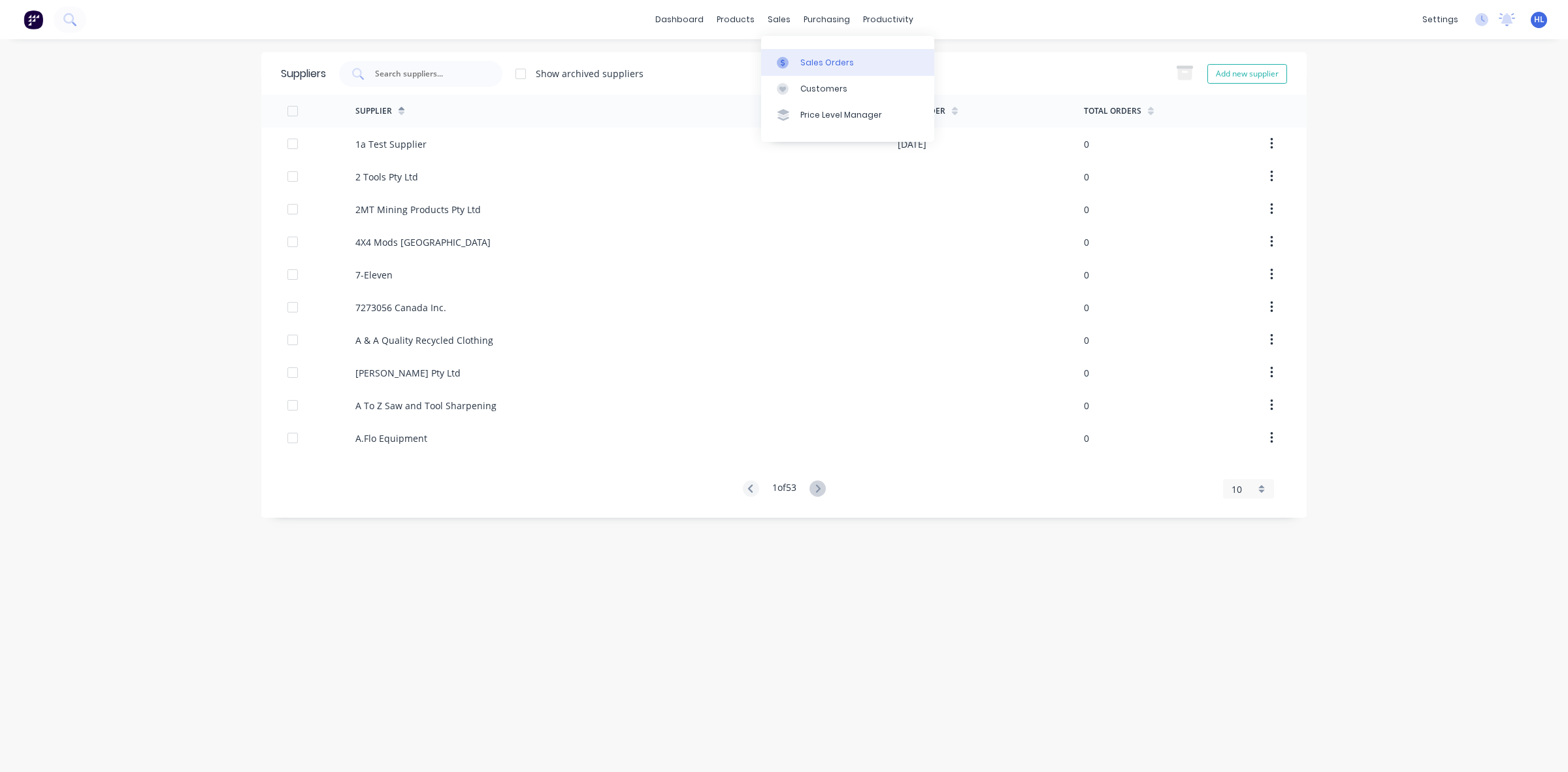
click at [786, 50] on link "Sales Orders" at bounding box center [847, 62] width 173 height 26
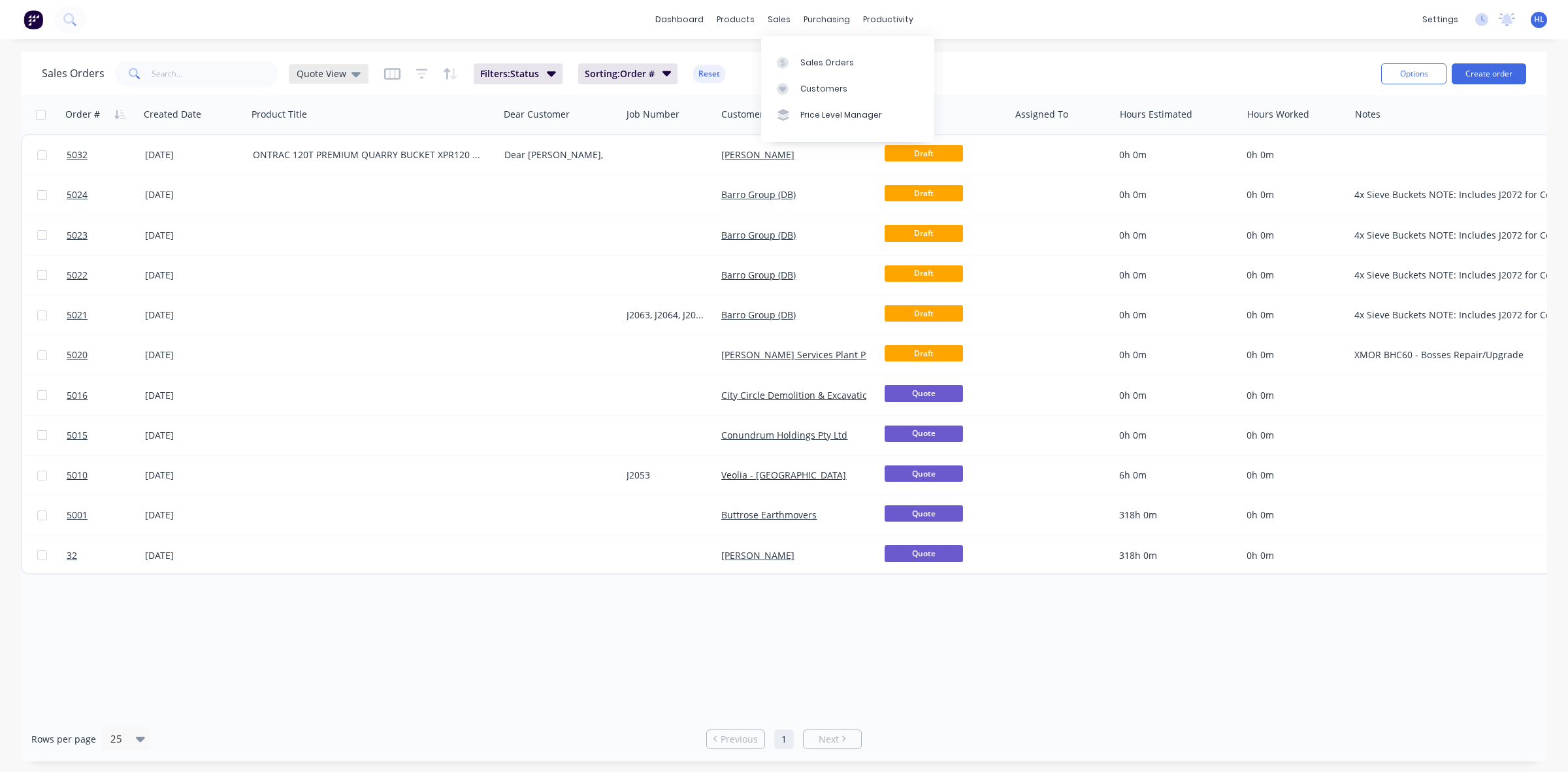
click at [303, 74] on span "Quote View" at bounding box center [321, 74] width 50 height 14
click at [491, 686] on div "Order # Created Date Product Title Dear Customer Job Number Customer Name Statu…" at bounding box center [784, 405] width 1527 height 622
click at [687, 21] on link "dashboard" at bounding box center [680, 20] width 62 height 20
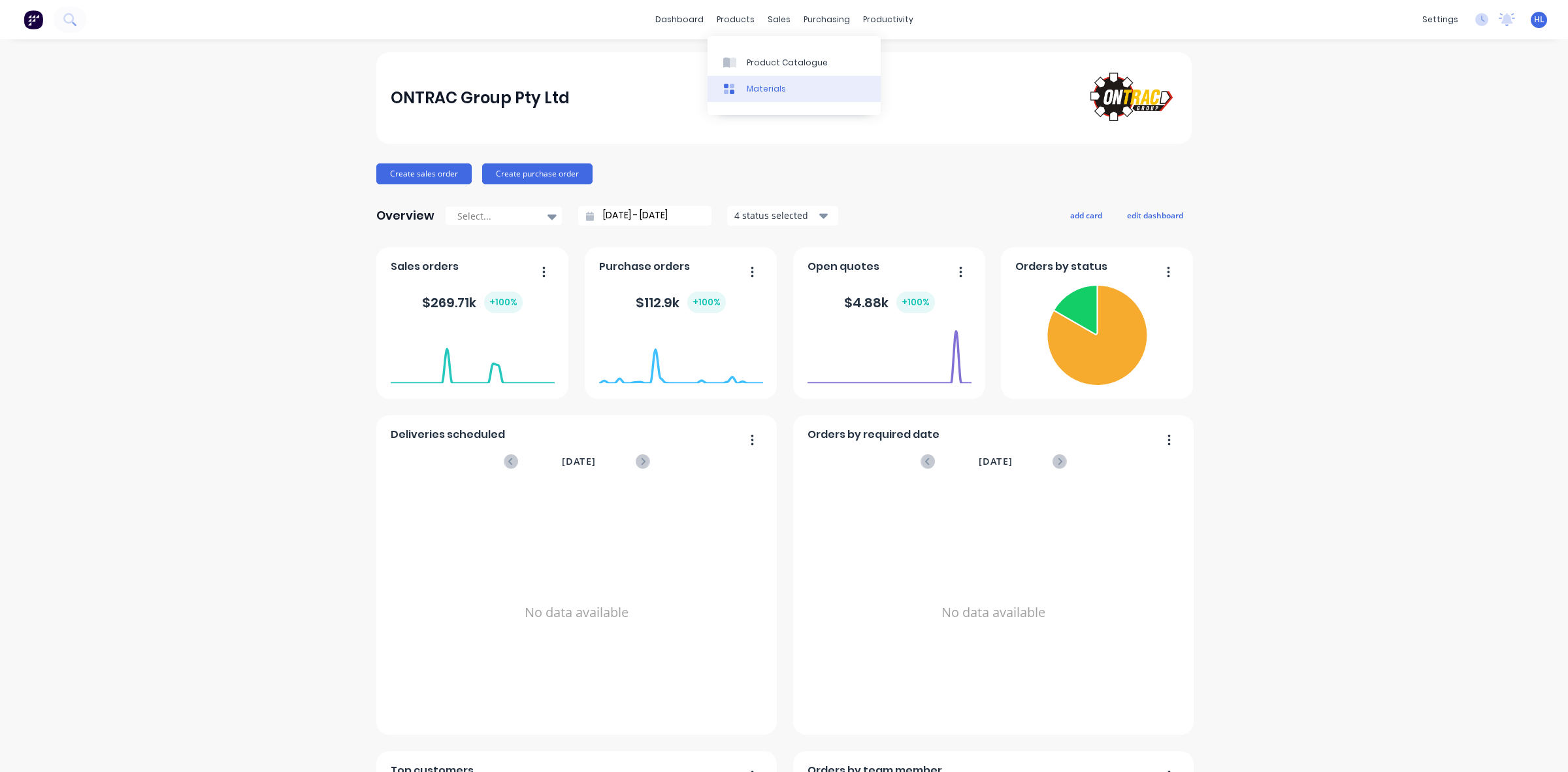
click at [768, 93] on div "Materials" at bounding box center [766, 88] width 39 height 12
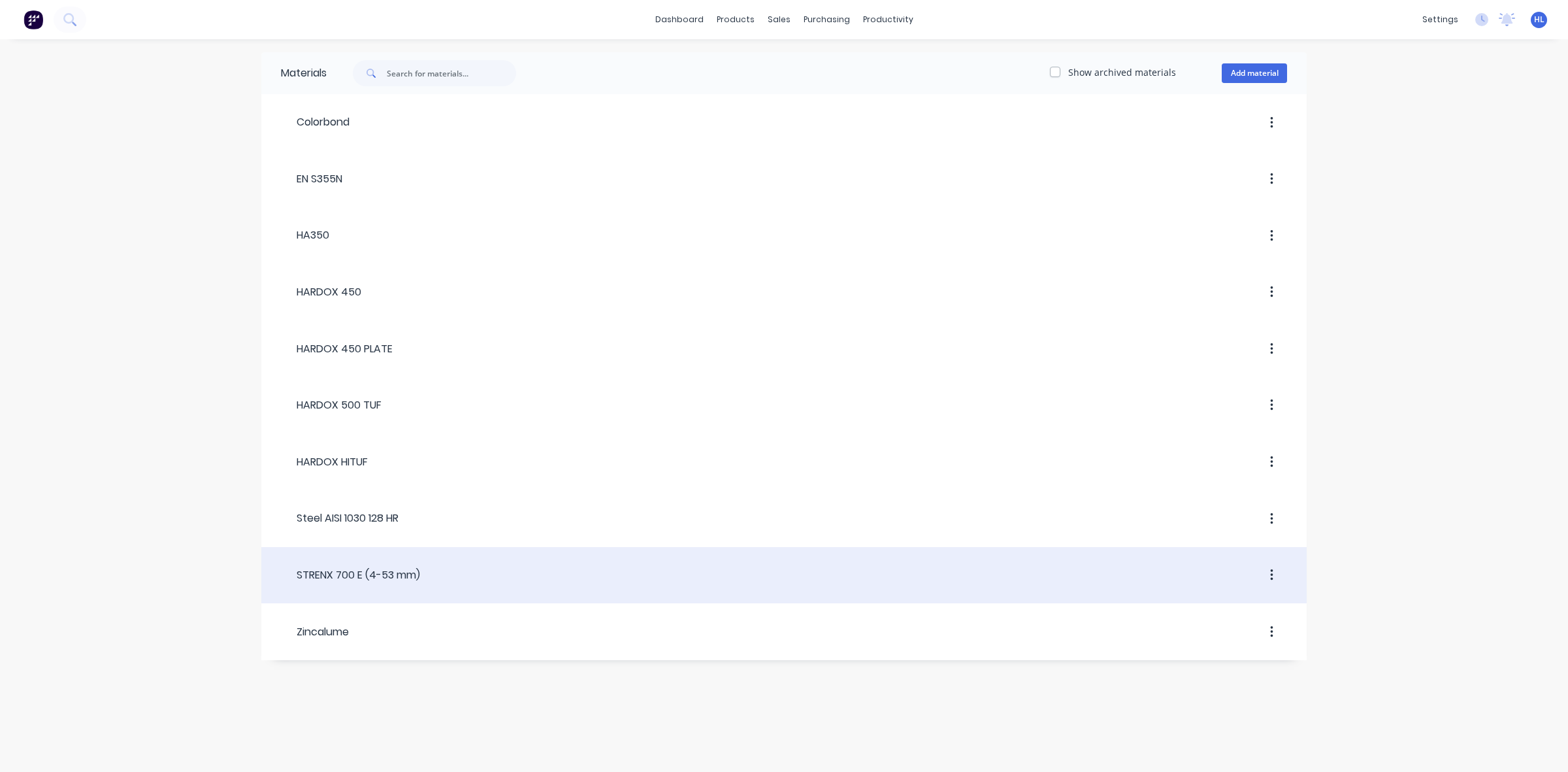
click at [335, 587] on div "STRENX 700 E (4-53 mm)" at bounding box center [350, 575] width 139 height 23
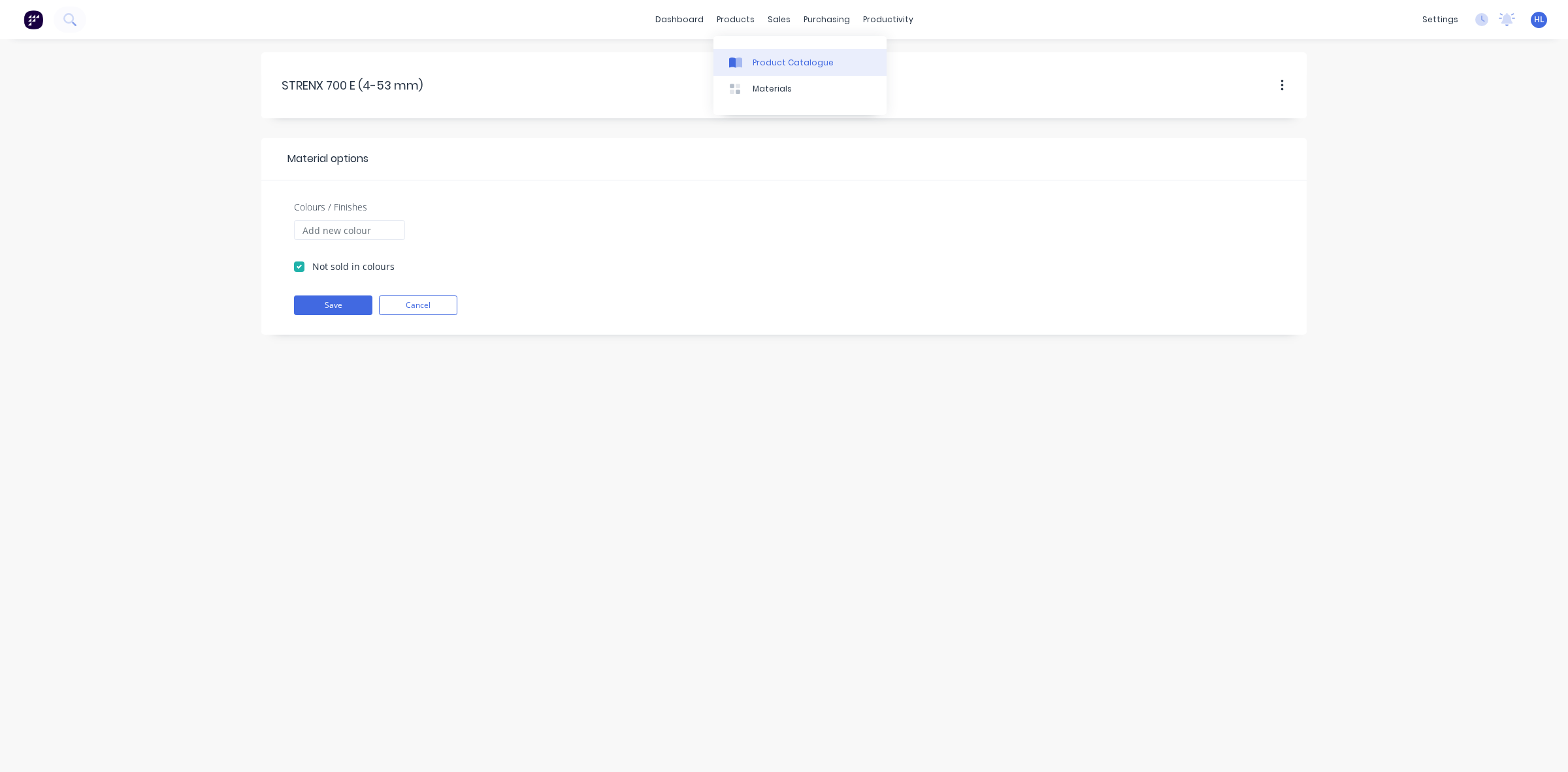
click at [796, 63] on div "Product Catalogue" at bounding box center [794, 63] width 81 height 12
